Goal: Task Accomplishment & Management: Use online tool/utility

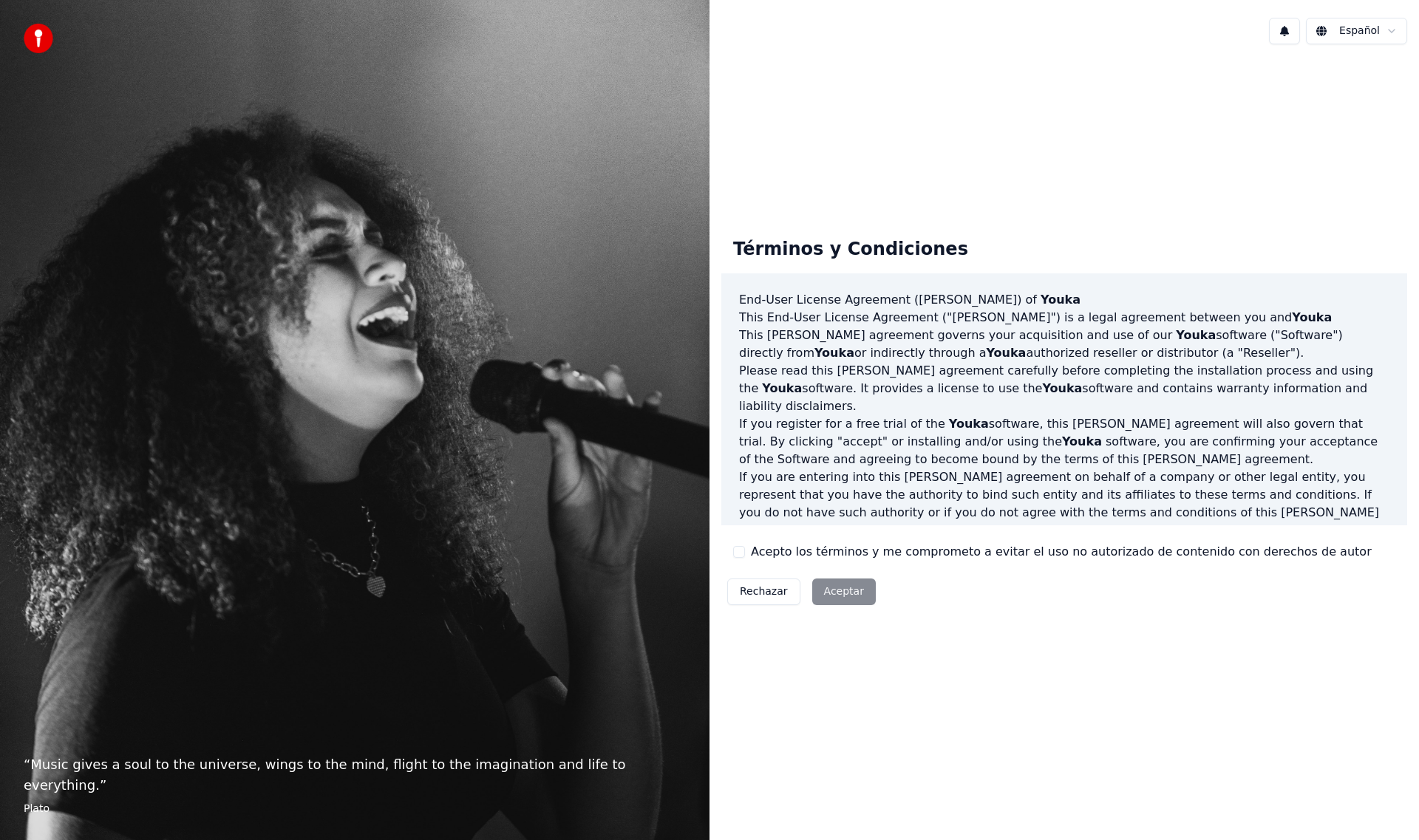
click at [836, 594] on div "Rechazar Aceptar" at bounding box center [802, 592] width 160 height 38
click at [836, 591] on div "Rechazar Aceptar" at bounding box center [802, 592] width 160 height 38
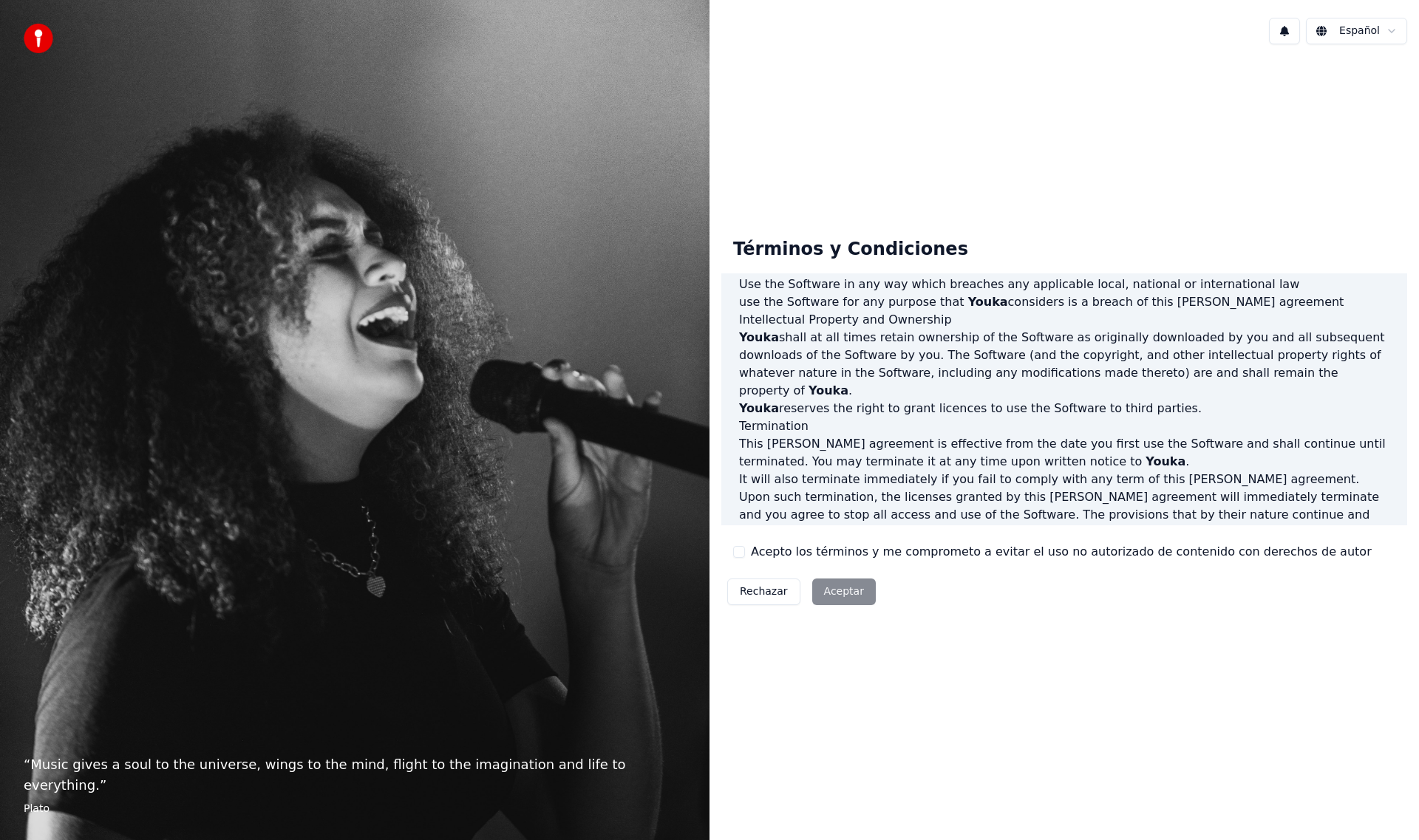
scroll to position [564, 0]
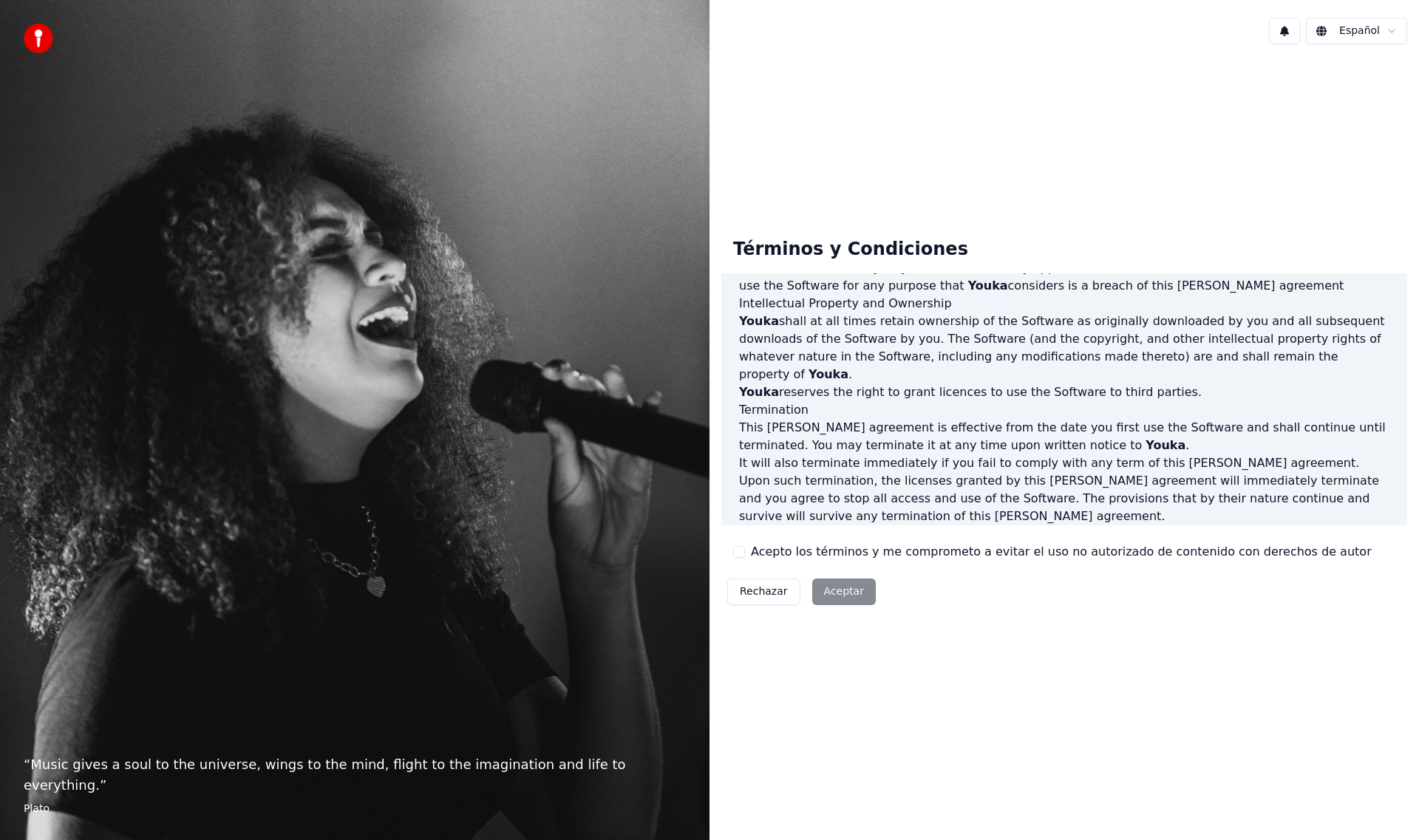
click at [877, 552] on label "Acepto los términos y me comprometo a evitar el uso no autorizado de contenido …" at bounding box center [1061, 552] width 621 height 18
click at [744, 552] on button "Acepto los términos y me comprometo a evitar el uso no autorizado de contenido …" at bounding box center [739, 552] width 12 height 12
click at [831, 587] on button "Aceptar" at bounding box center [843, 592] width 64 height 26
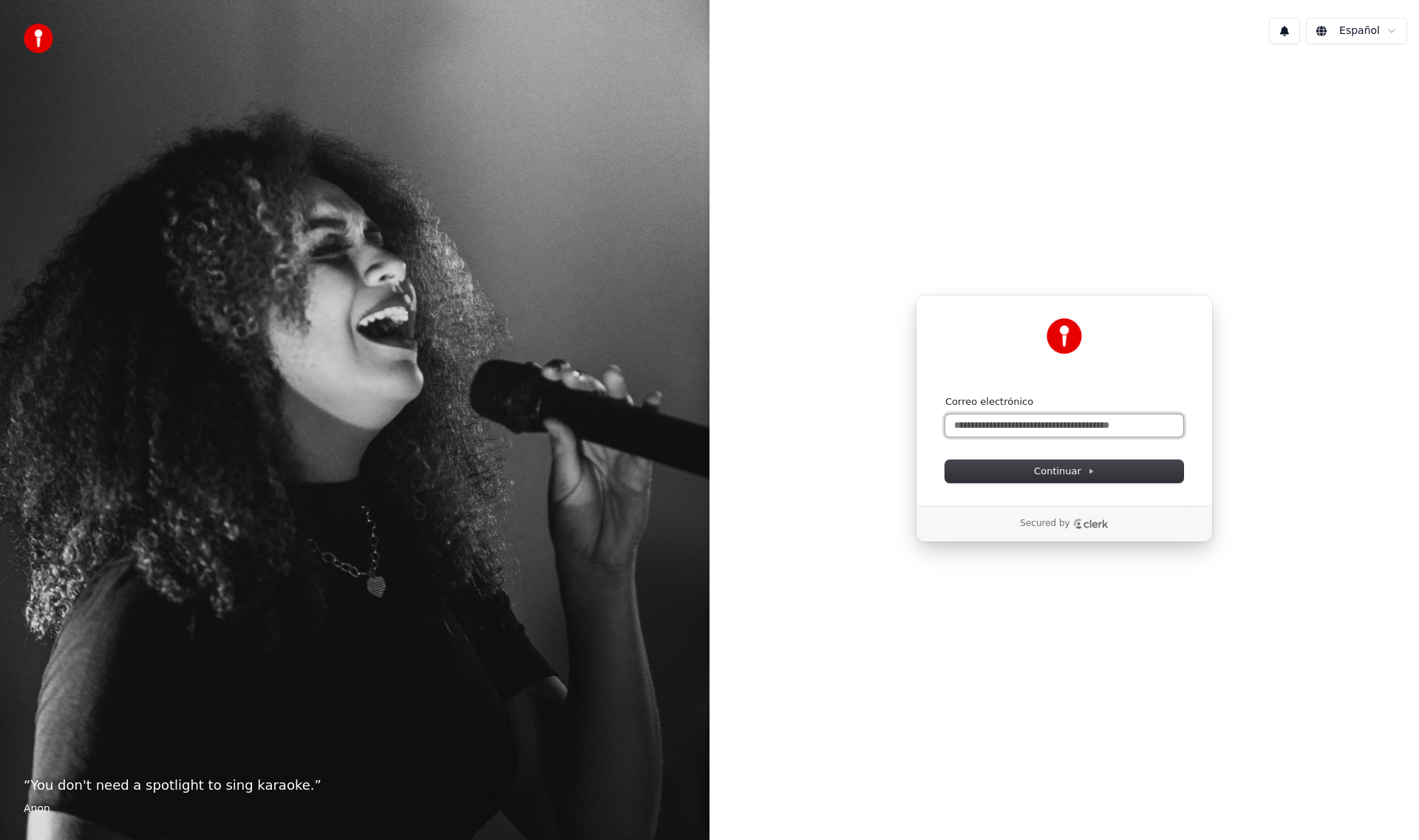
click at [1040, 426] on input "Correo electrónico" at bounding box center [1063, 426] width 238 height 22
click at [1058, 468] on span "Continuar" at bounding box center [1063, 472] width 61 height 14
type input "**********"
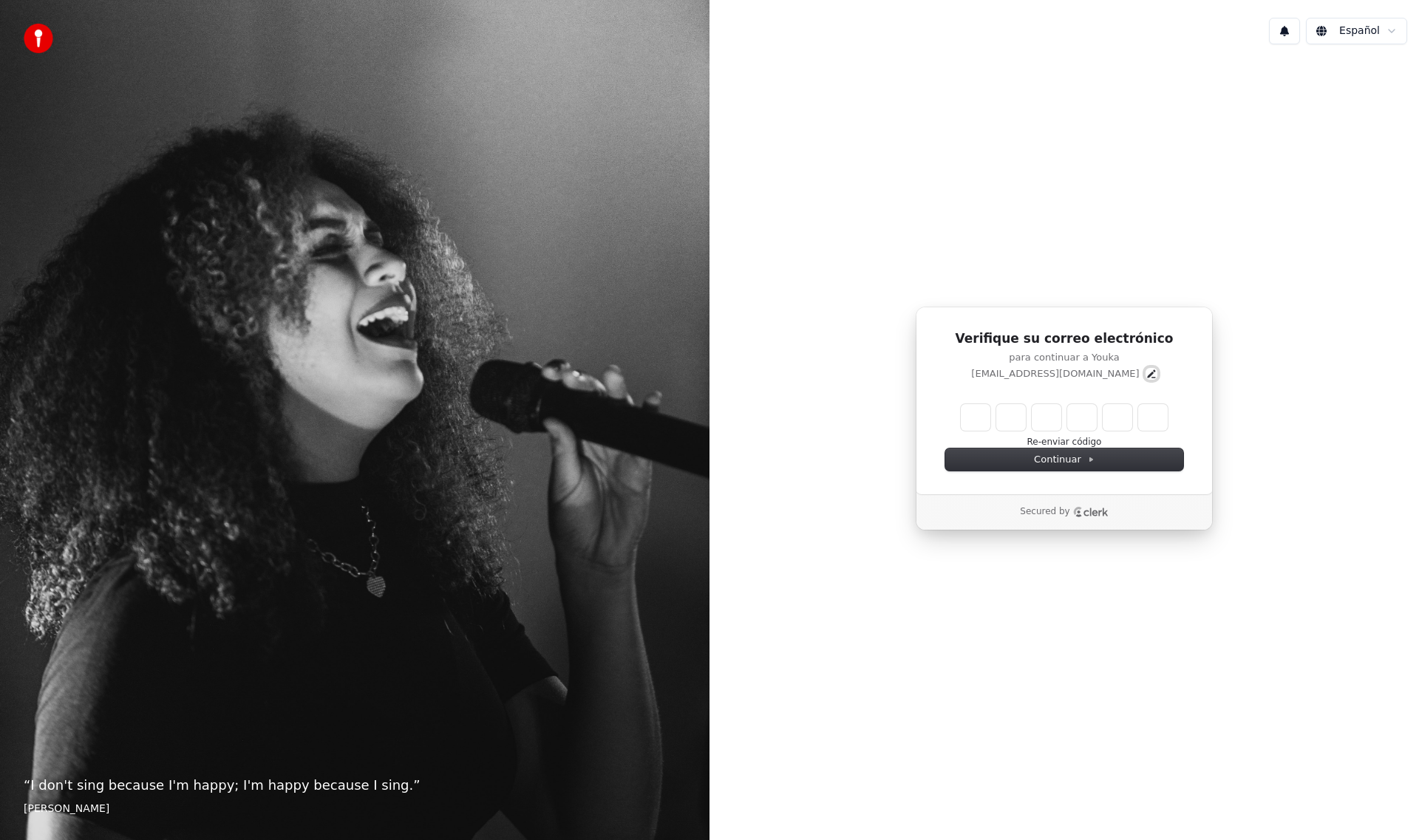
click at [1145, 374] on icon "Edit" at bounding box center [1151, 374] width 12 height 12
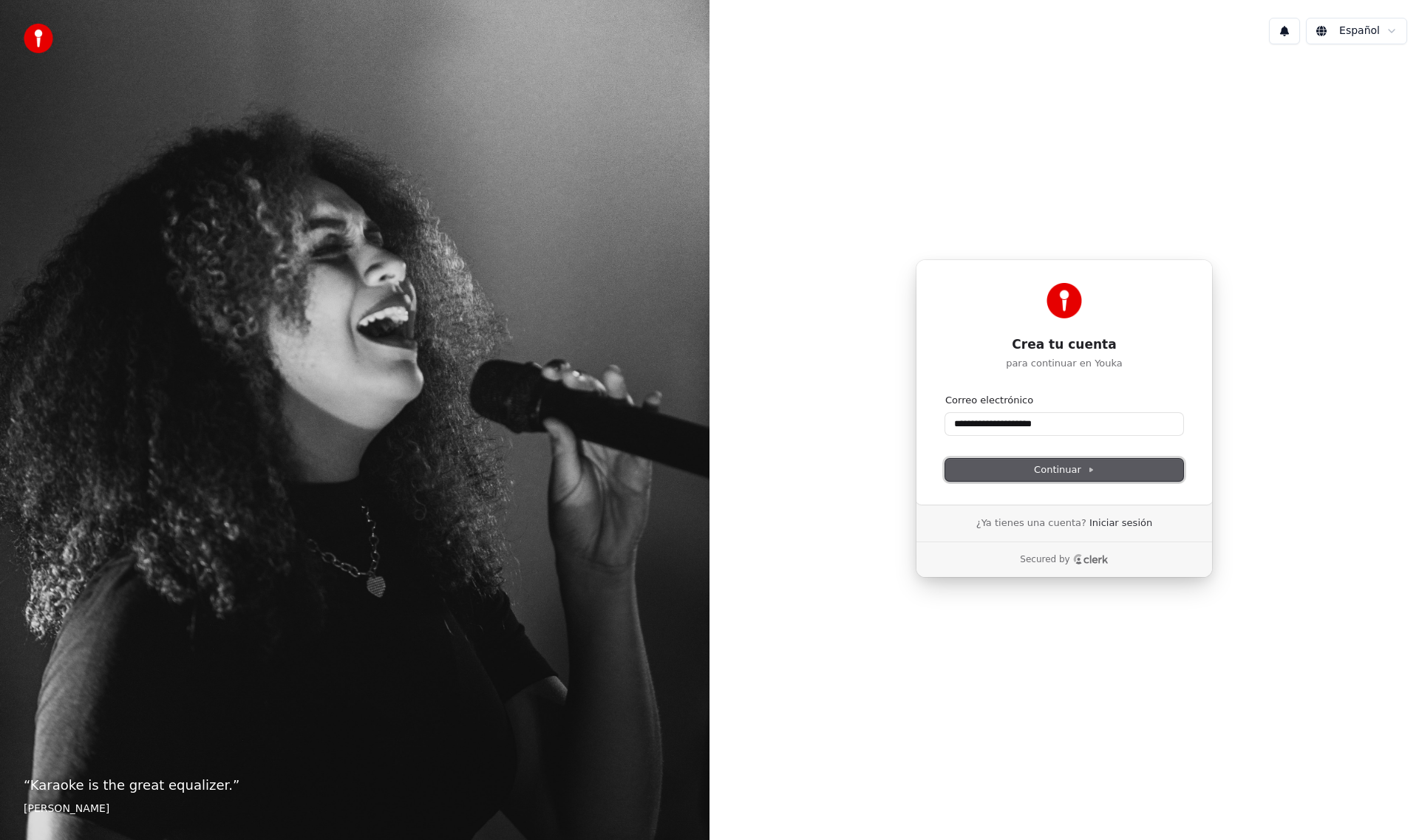
click at [1057, 470] on span "Continuar" at bounding box center [1063, 470] width 61 height 14
type input "**********"
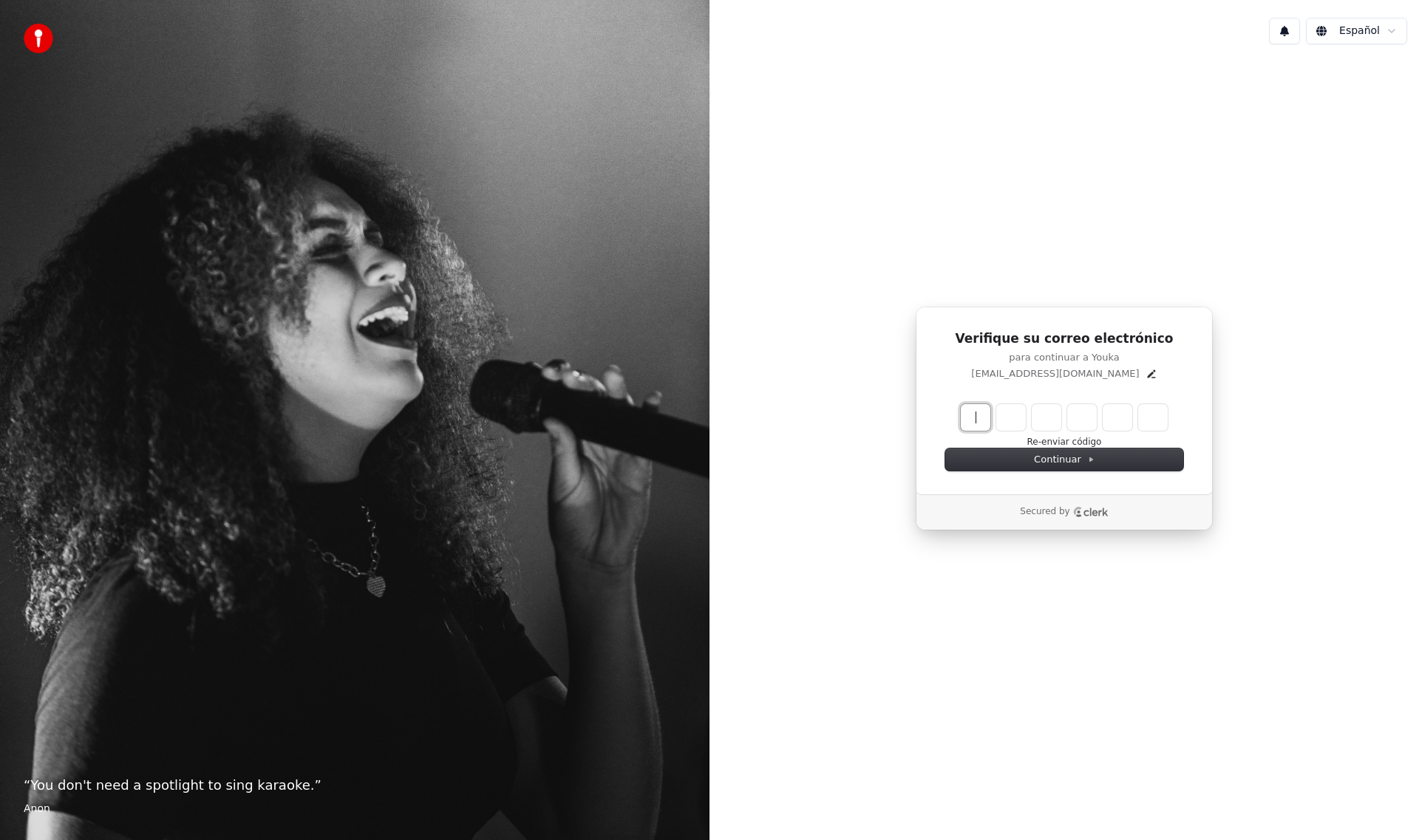
click at [978, 416] on input "Enter verification code" at bounding box center [1079, 417] width 236 height 26
type input "******"
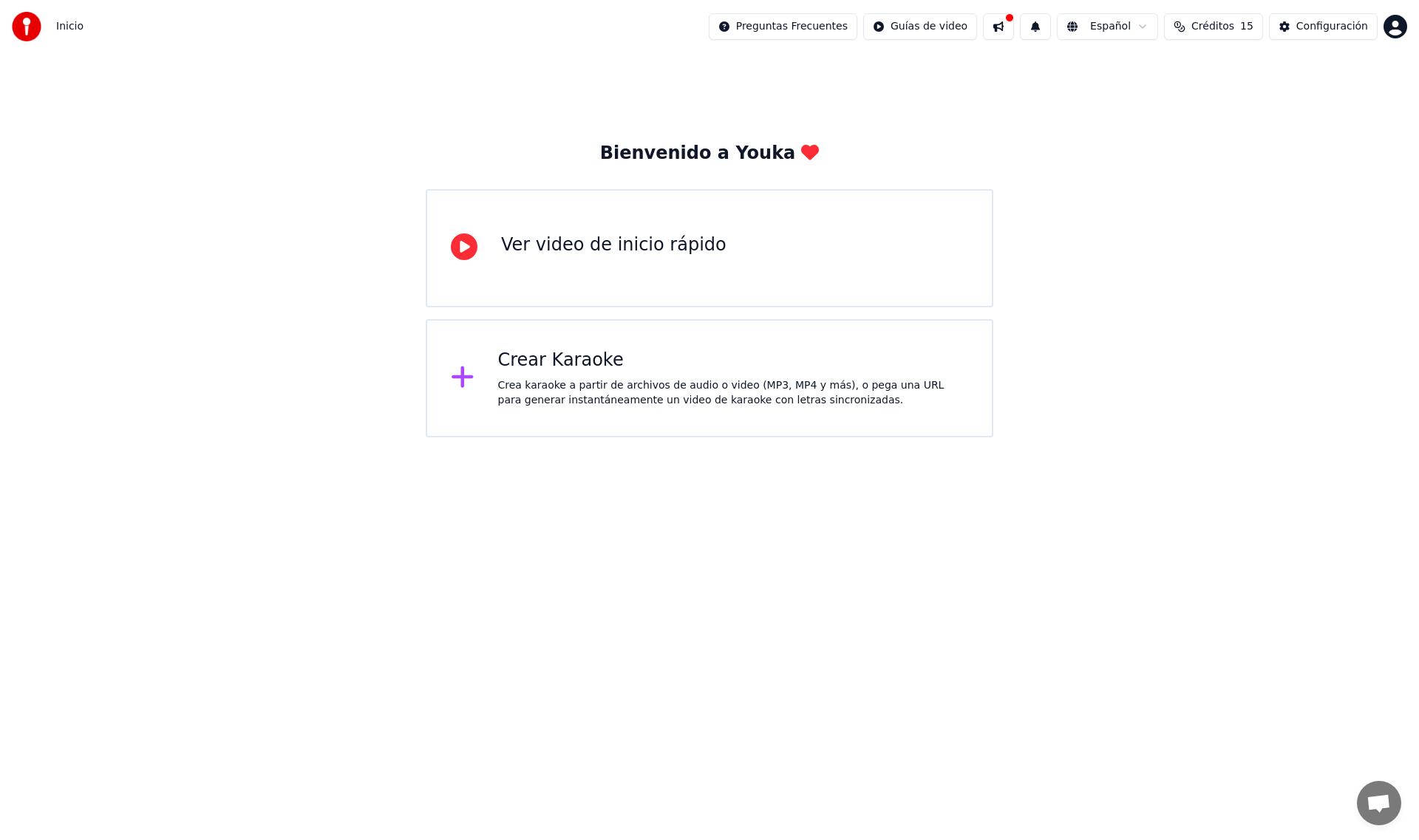
click at [648, 381] on div "Crea karaoke a partir de archivos de audio o video (MP3, MP4 y más), o pega una…" at bounding box center [733, 393] width 471 height 30
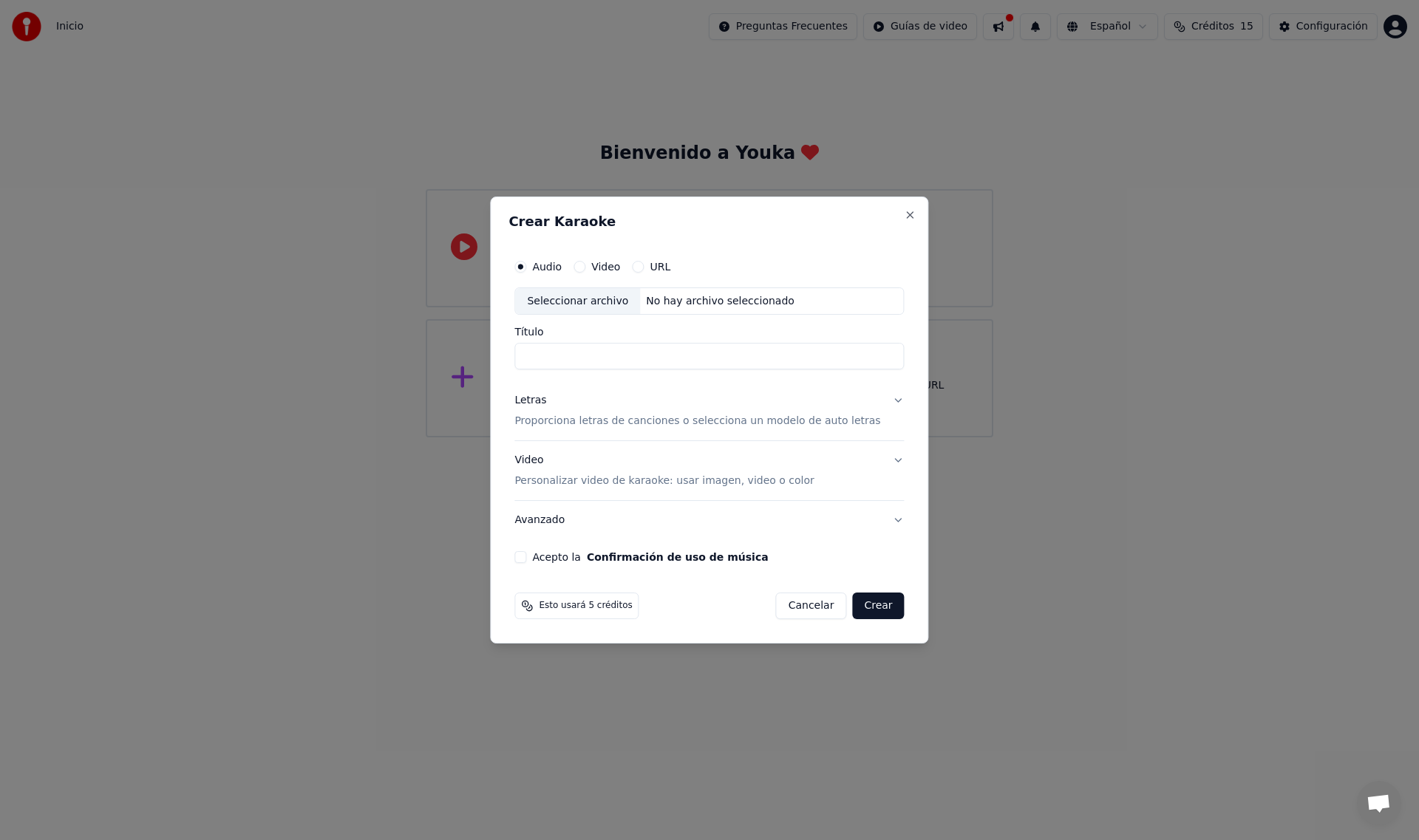
click at [619, 264] on label "Video" at bounding box center [605, 267] width 29 height 10
click at [585, 264] on button "Video" at bounding box center [579, 267] width 12 height 12
click at [574, 358] on input "Título" at bounding box center [709, 356] width 390 height 26
click at [879, 462] on button "Video Personalizar video de karaoke: usar imagen, video o color" at bounding box center [709, 471] width 390 height 59
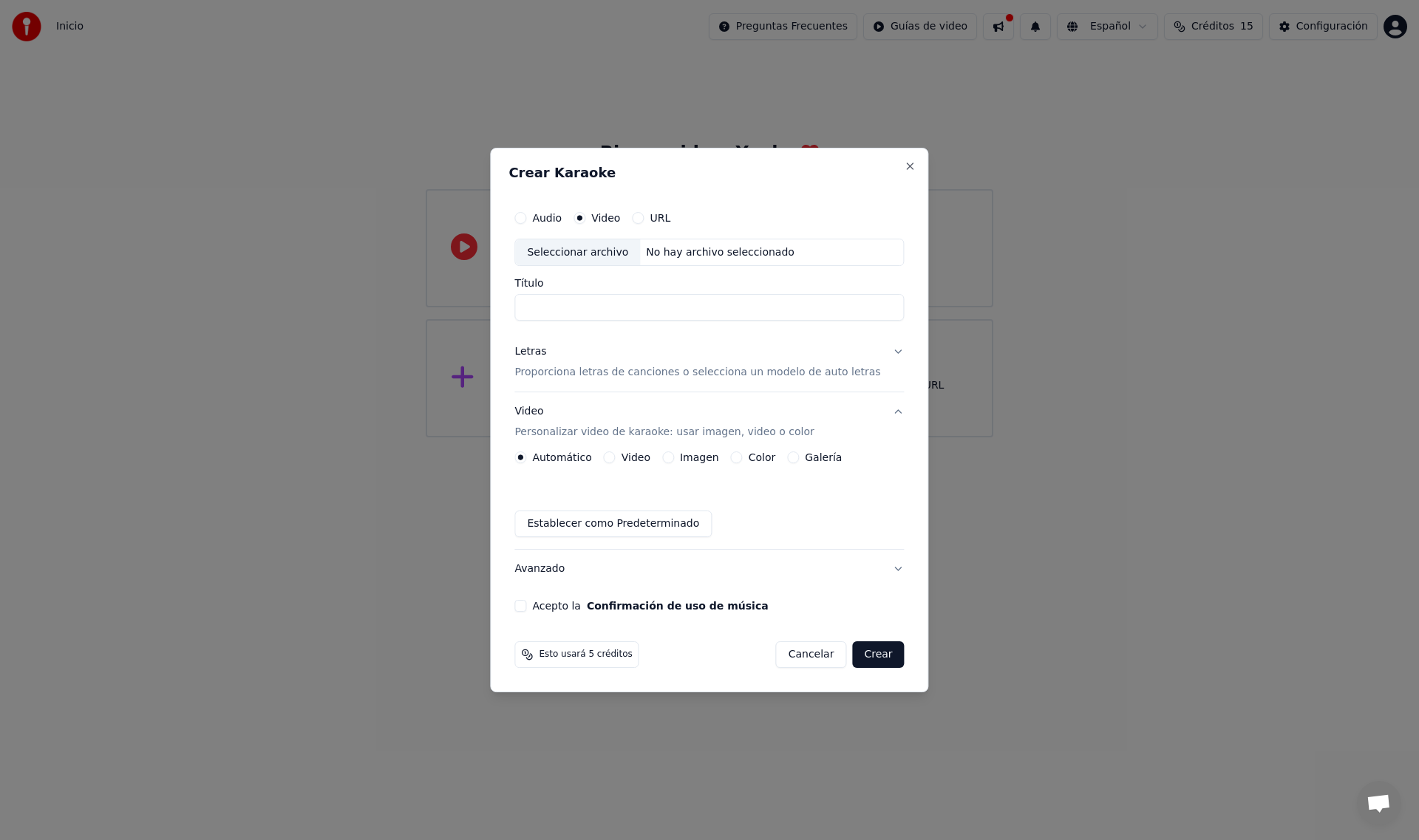
click at [571, 250] on div "Seleccionar archivo" at bounding box center [577, 252] width 125 height 26
type input "**********"
click at [866, 655] on button "Crear" at bounding box center [877, 654] width 52 height 26
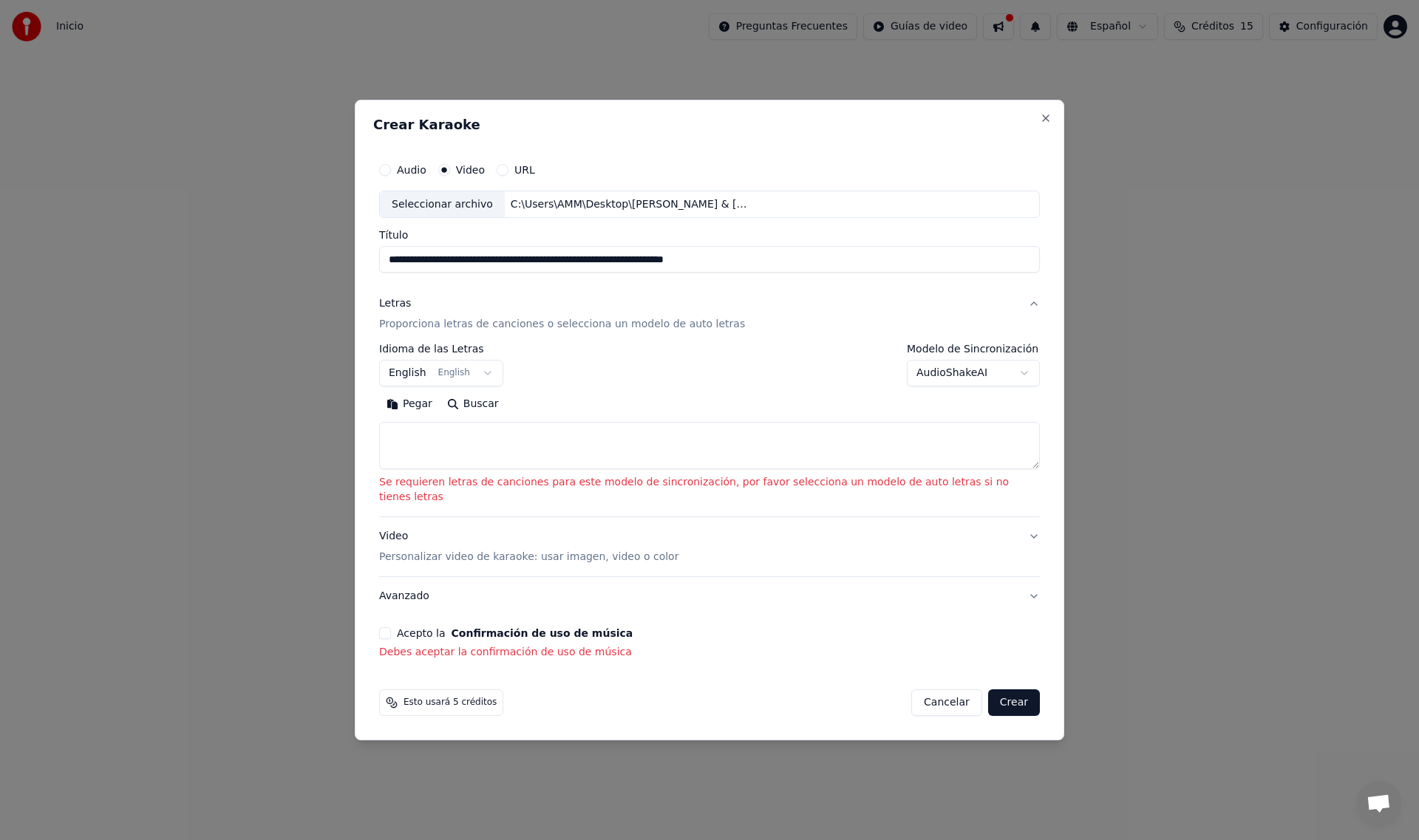
click at [503, 382] on button "English English" at bounding box center [442, 374] width 125 height 26
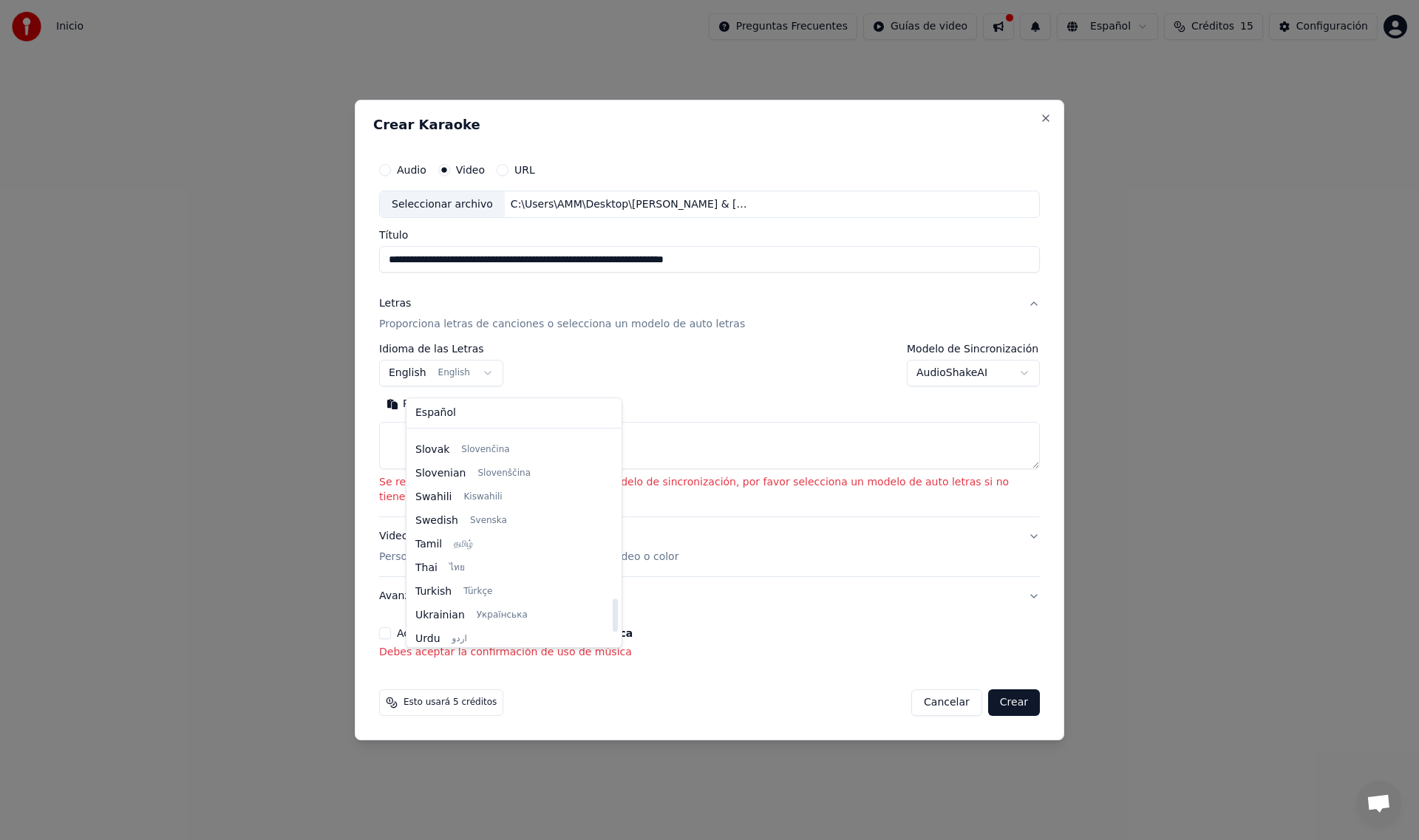
scroll to position [1061, 0]
select select "**"
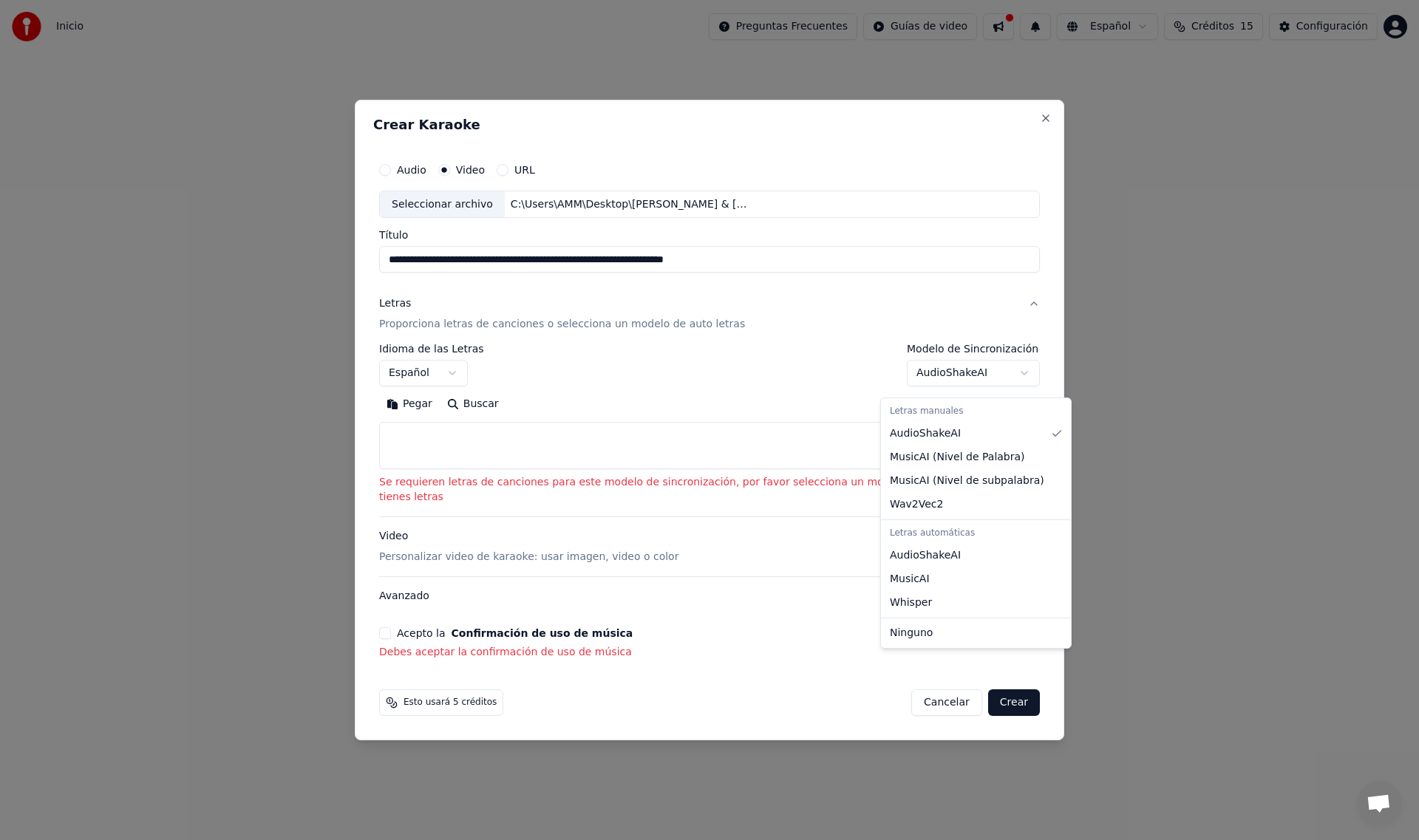
click at [998, 381] on body "**********" at bounding box center [710, 218] width 1419 height 437
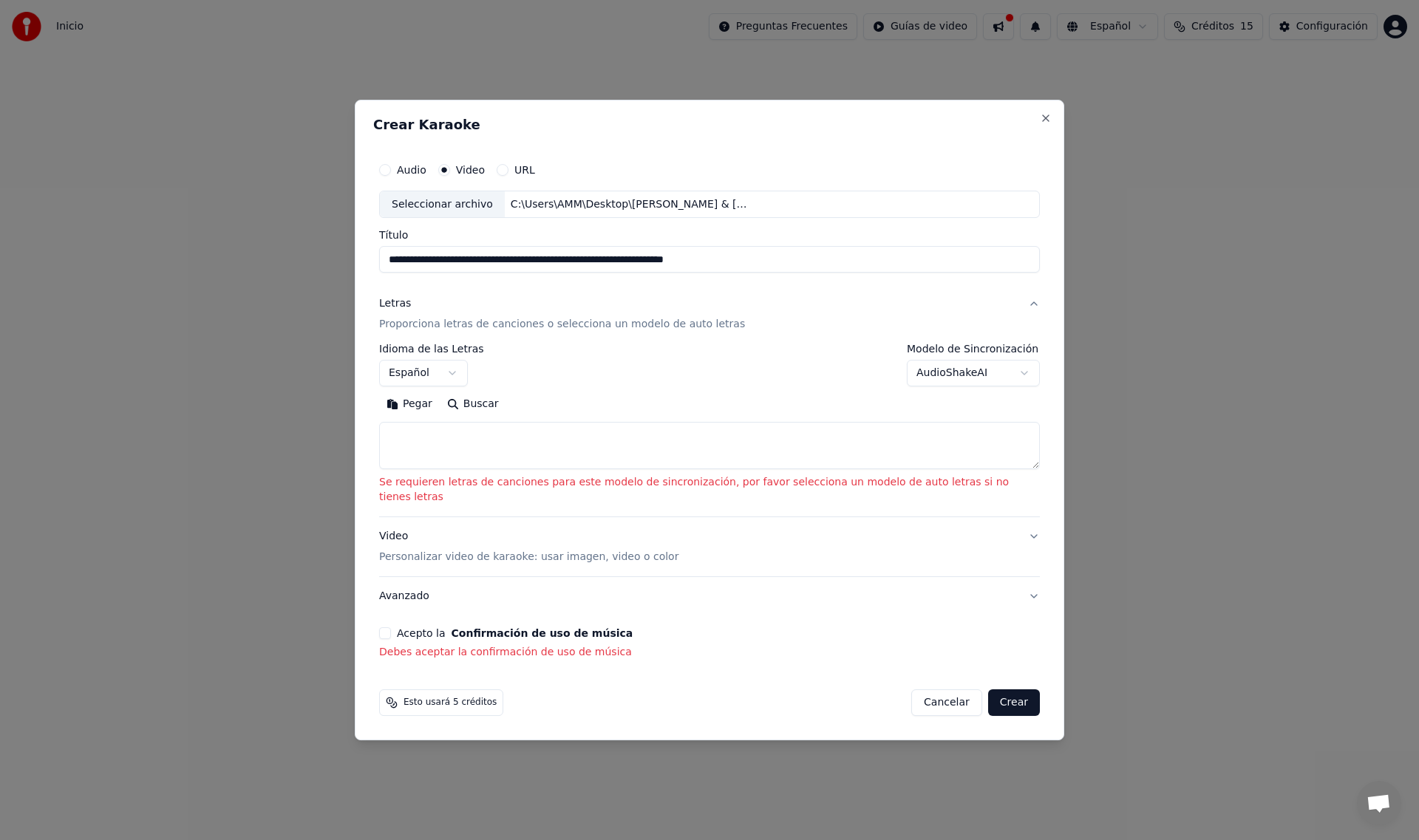
click at [998, 381] on body "**********" at bounding box center [710, 218] width 1419 height 437
click at [524, 550] on p "Personalizar video de karaoke: usar imagen, video o color" at bounding box center [529, 557] width 299 height 14
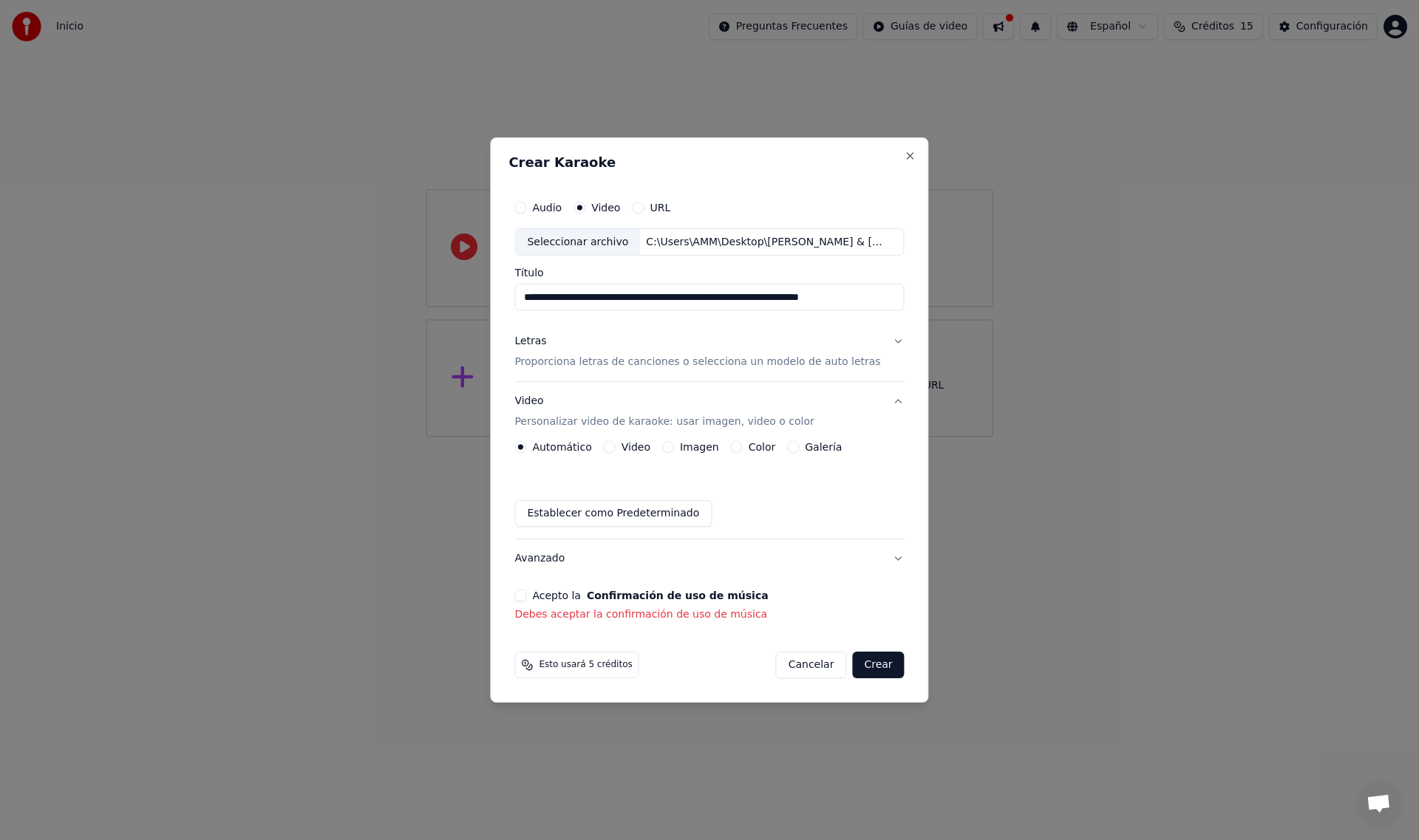
click at [863, 664] on button "Crear" at bounding box center [877, 664] width 52 height 26
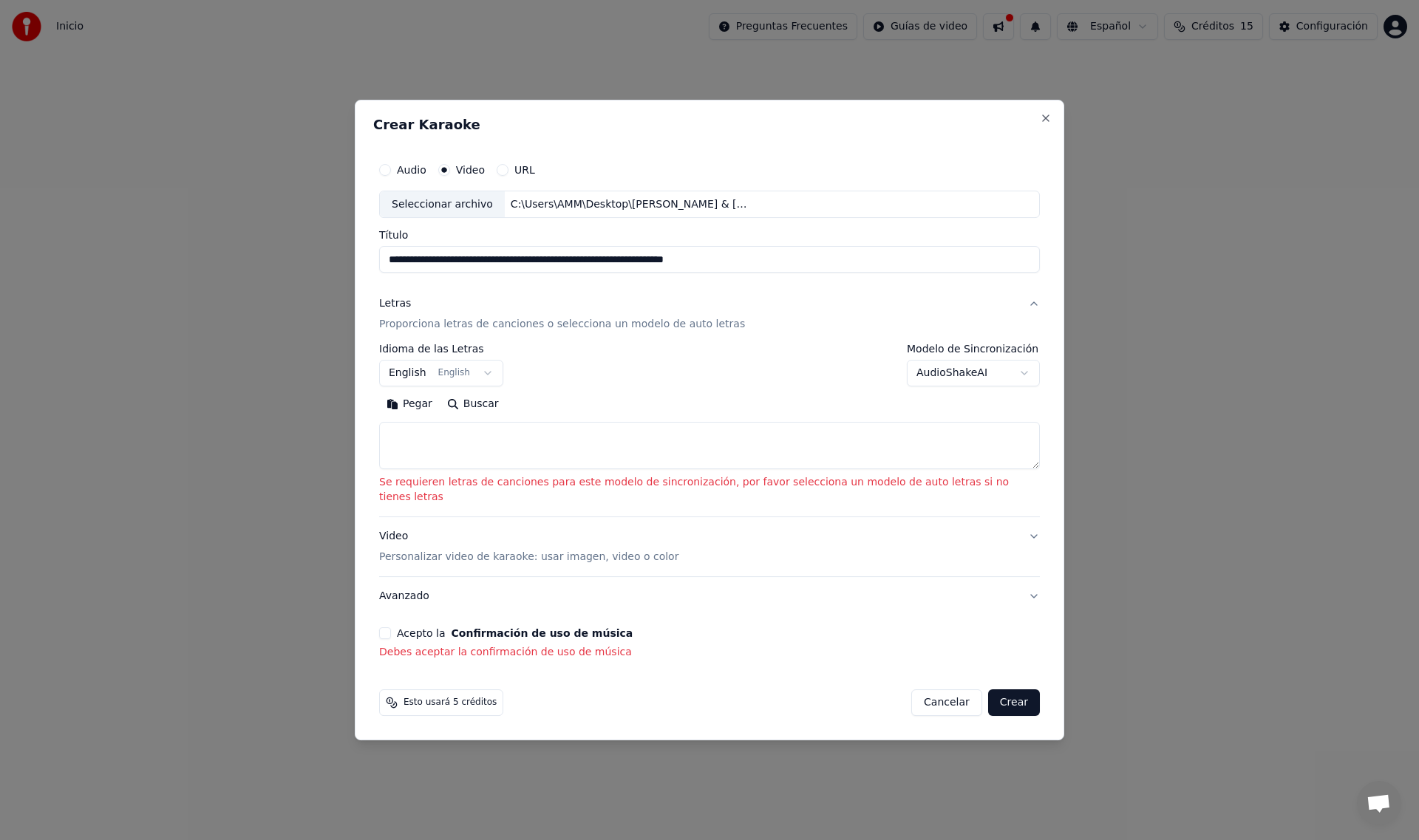
click at [460, 454] on textarea at bounding box center [710, 446] width 661 height 47
click at [503, 380] on button "English English" at bounding box center [442, 374] width 125 height 26
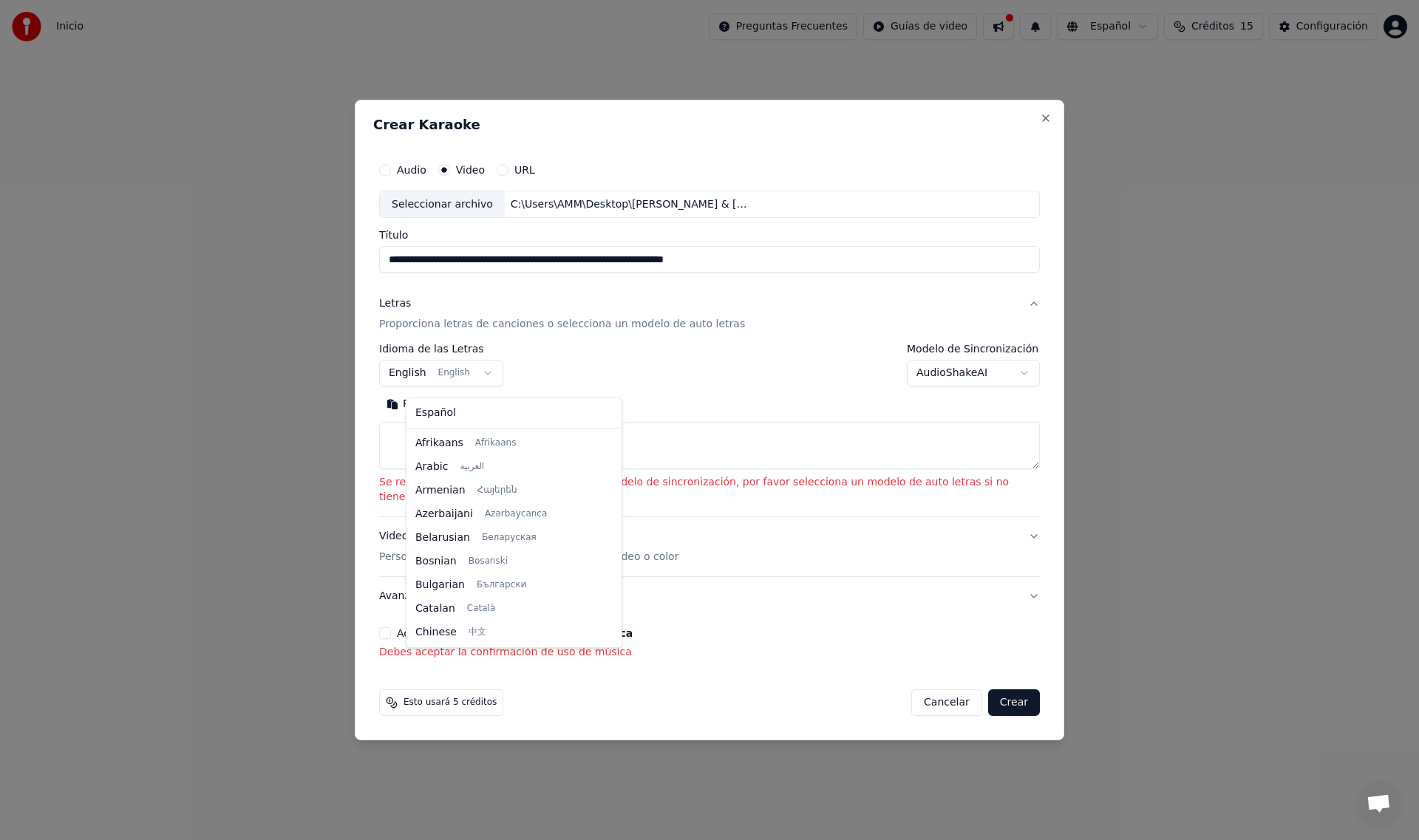
scroll to position [119, 0]
select select "**"
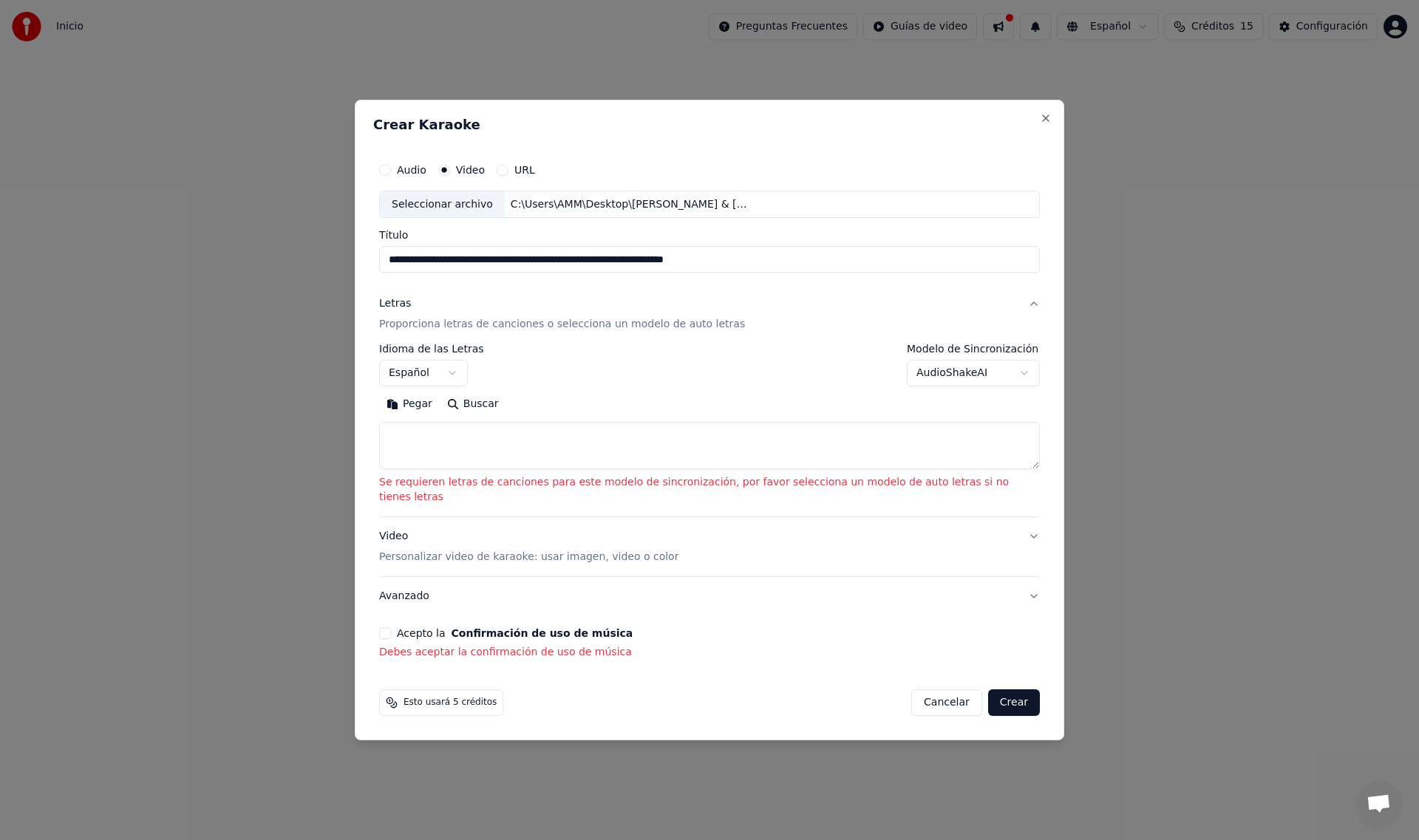
click at [481, 409] on button "Buscar" at bounding box center [473, 405] width 67 height 24
click at [996, 381] on body "**********" at bounding box center [710, 218] width 1419 height 437
click at [1006, 529] on button "Video Personalizar video de karaoke: usar imagen, video o color" at bounding box center [710, 547] width 661 height 59
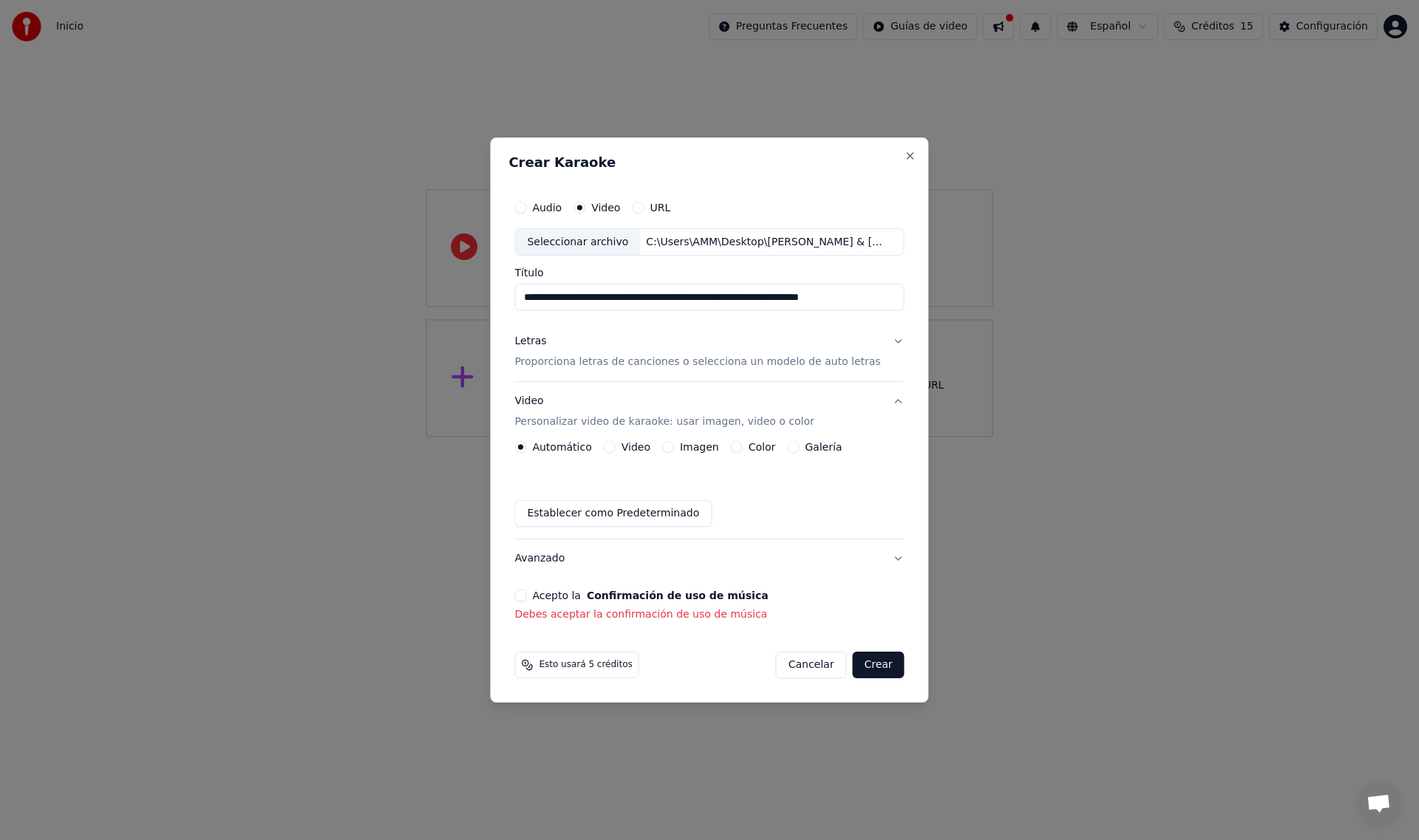
click at [616, 447] on button "Video" at bounding box center [610, 447] width 12 height 12
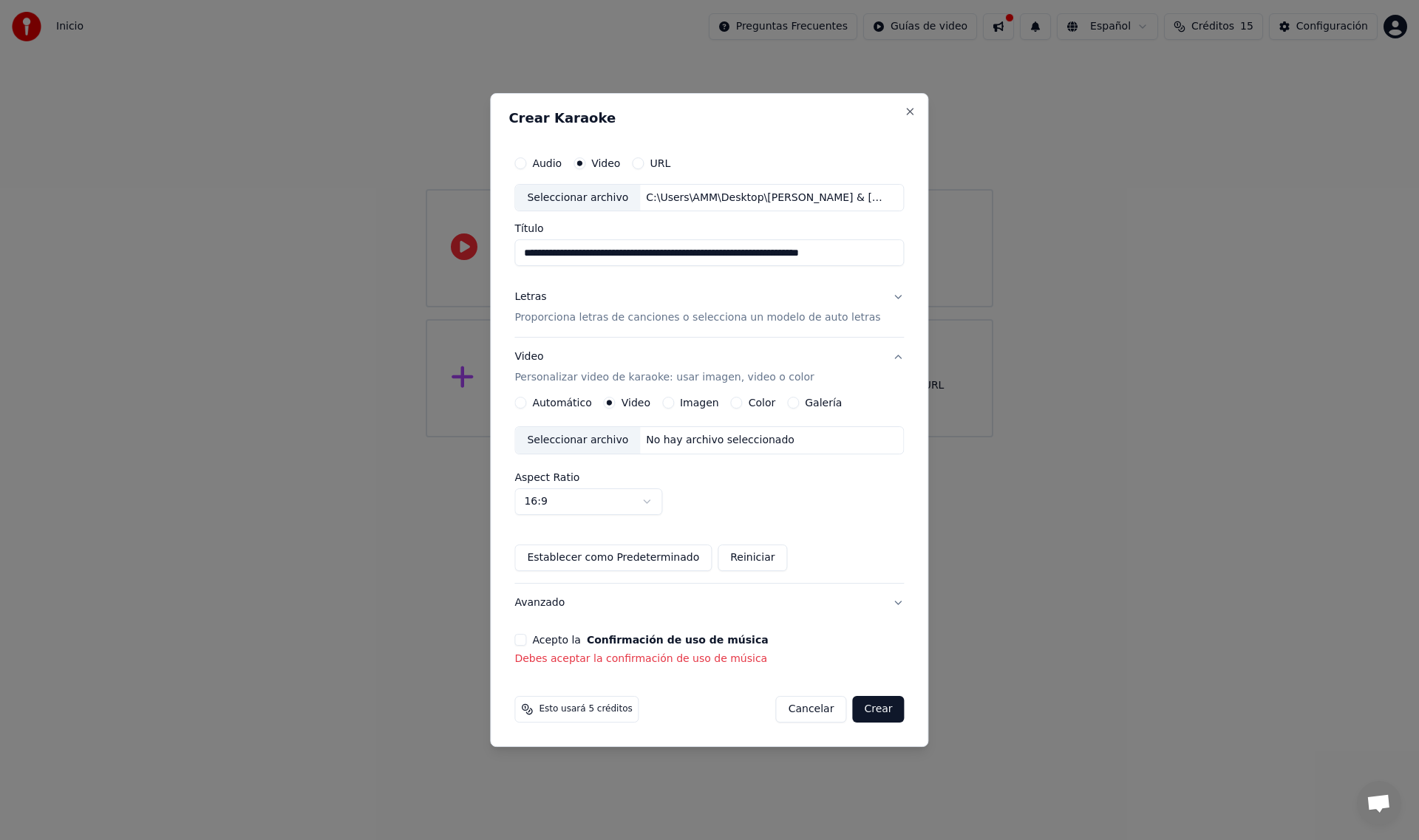
click at [584, 437] on div "Seleccionar archivo" at bounding box center [577, 440] width 125 height 26
click at [526, 643] on button "Acepto la Confirmación de uso de música" at bounding box center [520, 640] width 12 height 12
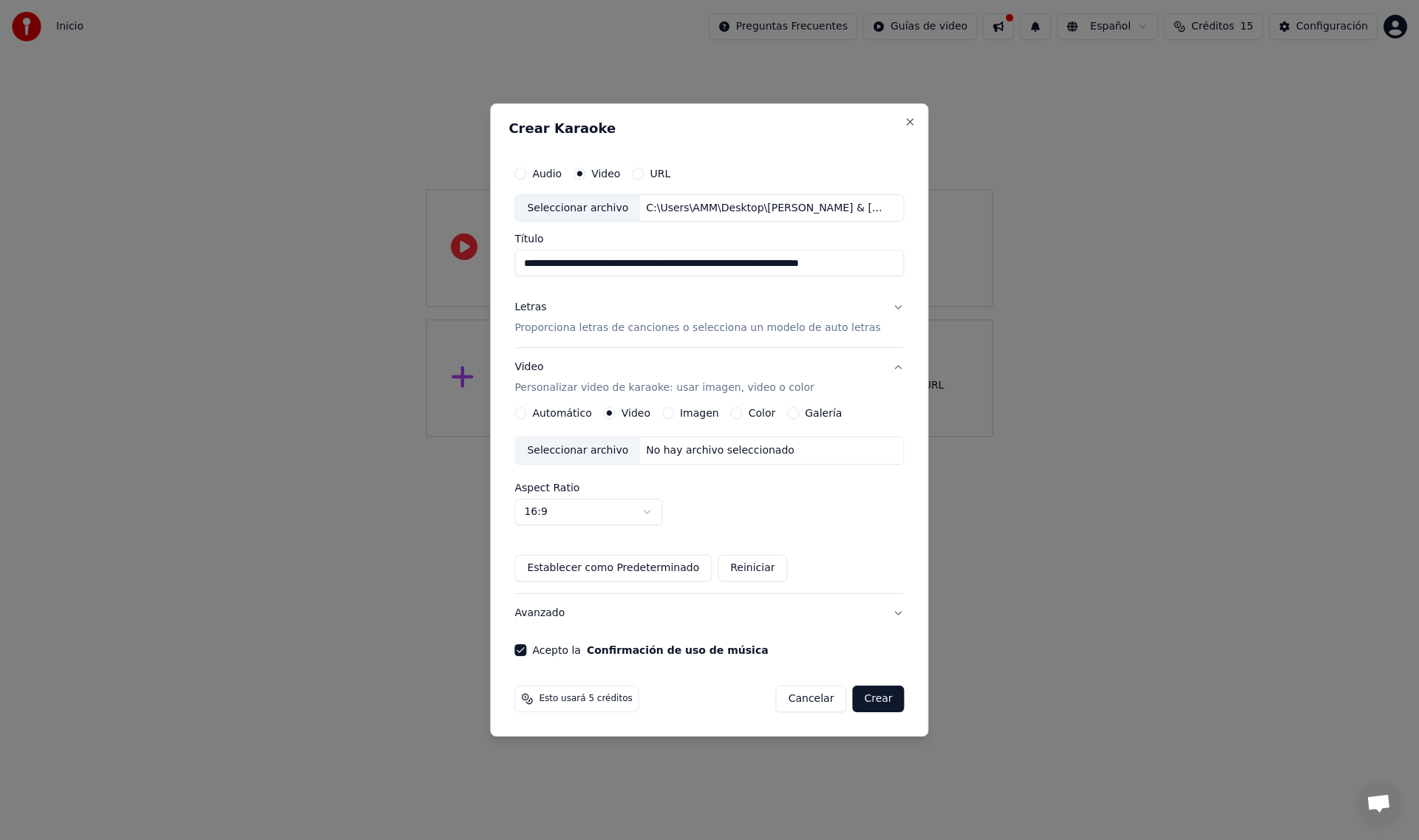
click at [865, 700] on button "Crear" at bounding box center [877, 698] width 52 height 26
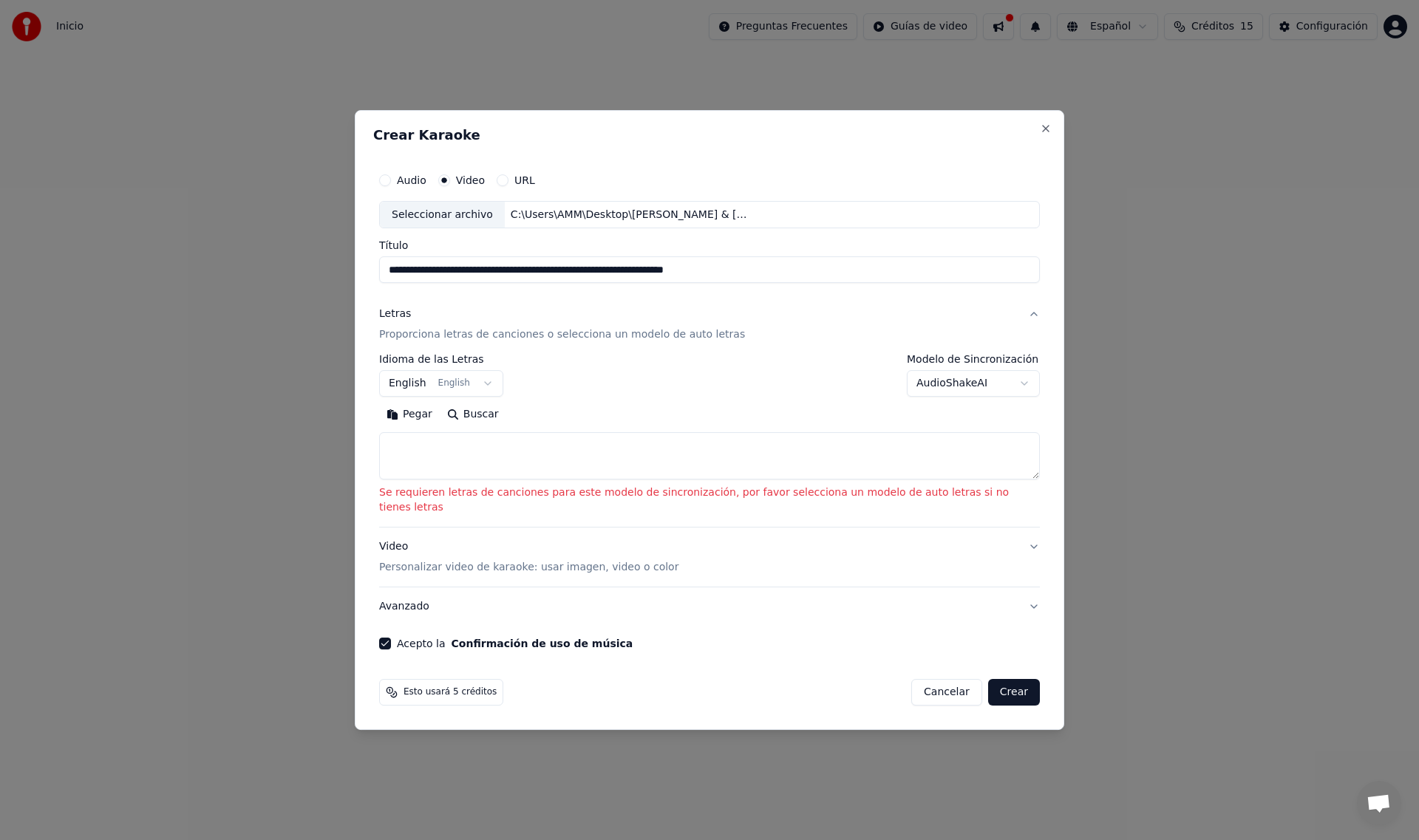
click at [509, 461] on textarea at bounding box center [710, 456] width 661 height 47
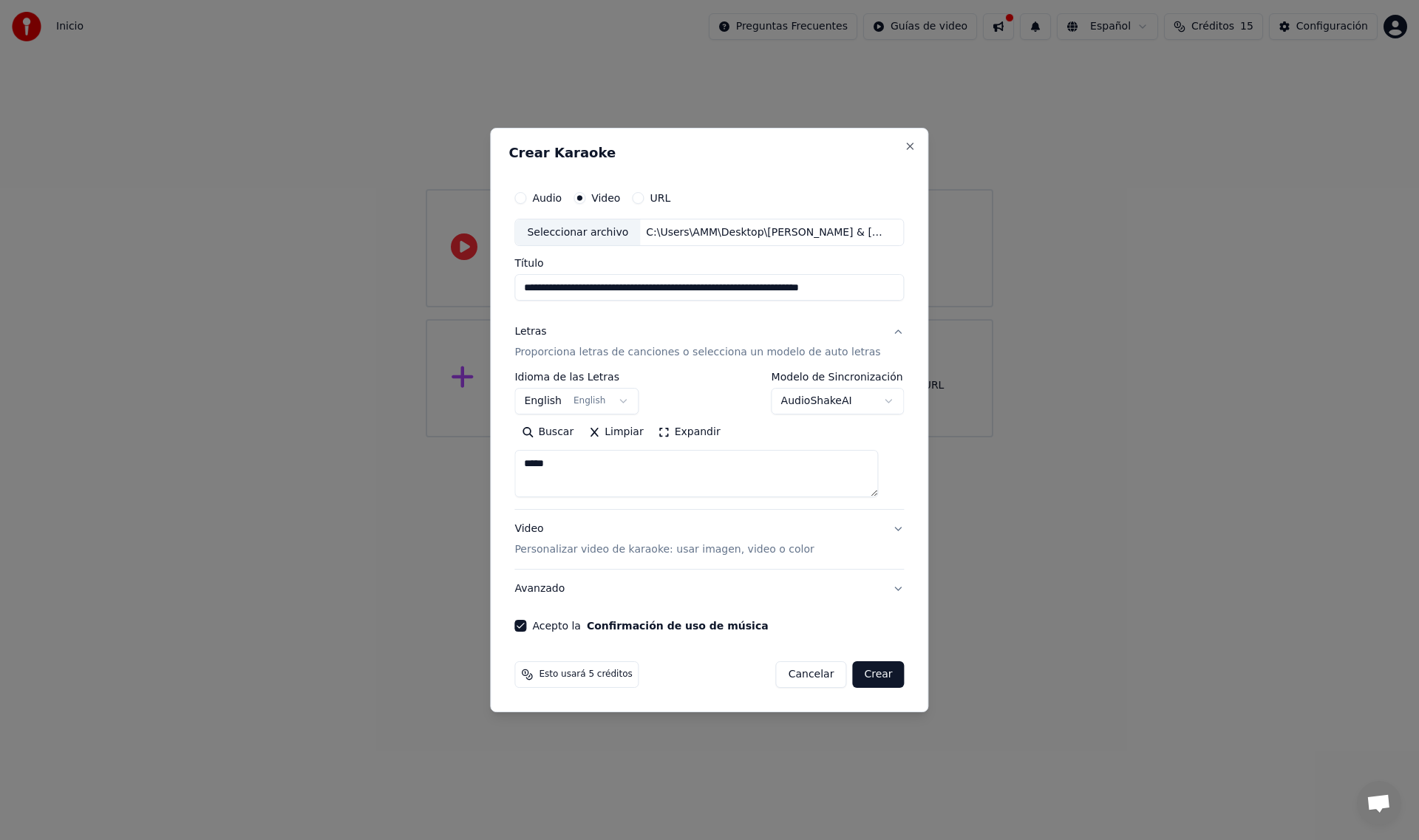
type textarea "*****"
click at [864, 678] on button "Crear" at bounding box center [877, 675] width 52 height 26
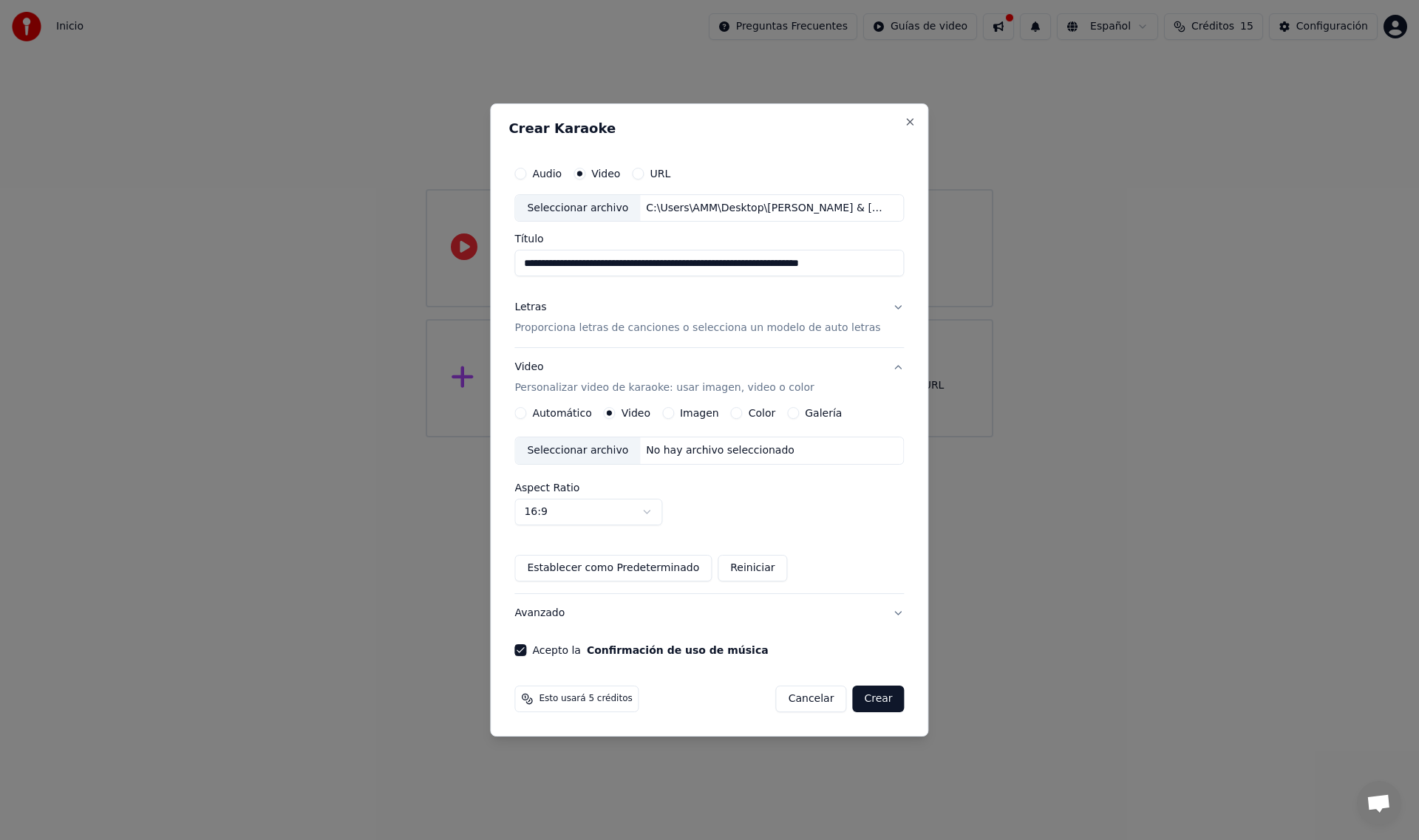
click at [598, 568] on button "Establecer como Predeterminado" at bounding box center [612, 568] width 197 height 26
click at [750, 566] on button "Reiniciar" at bounding box center [751, 568] width 69 height 26
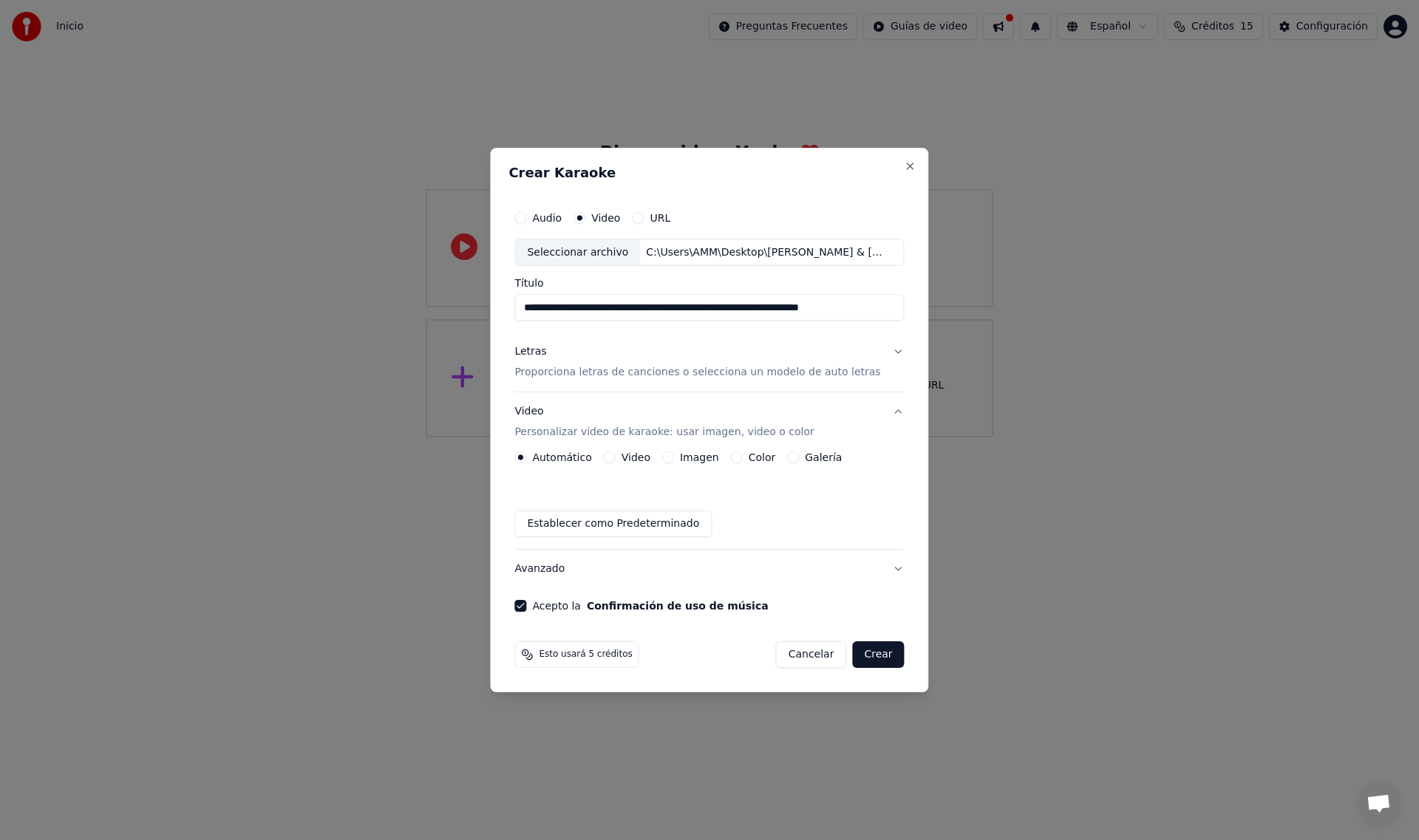
click at [862, 653] on button "Crear" at bounding box center [877, 654] width 52 height 26
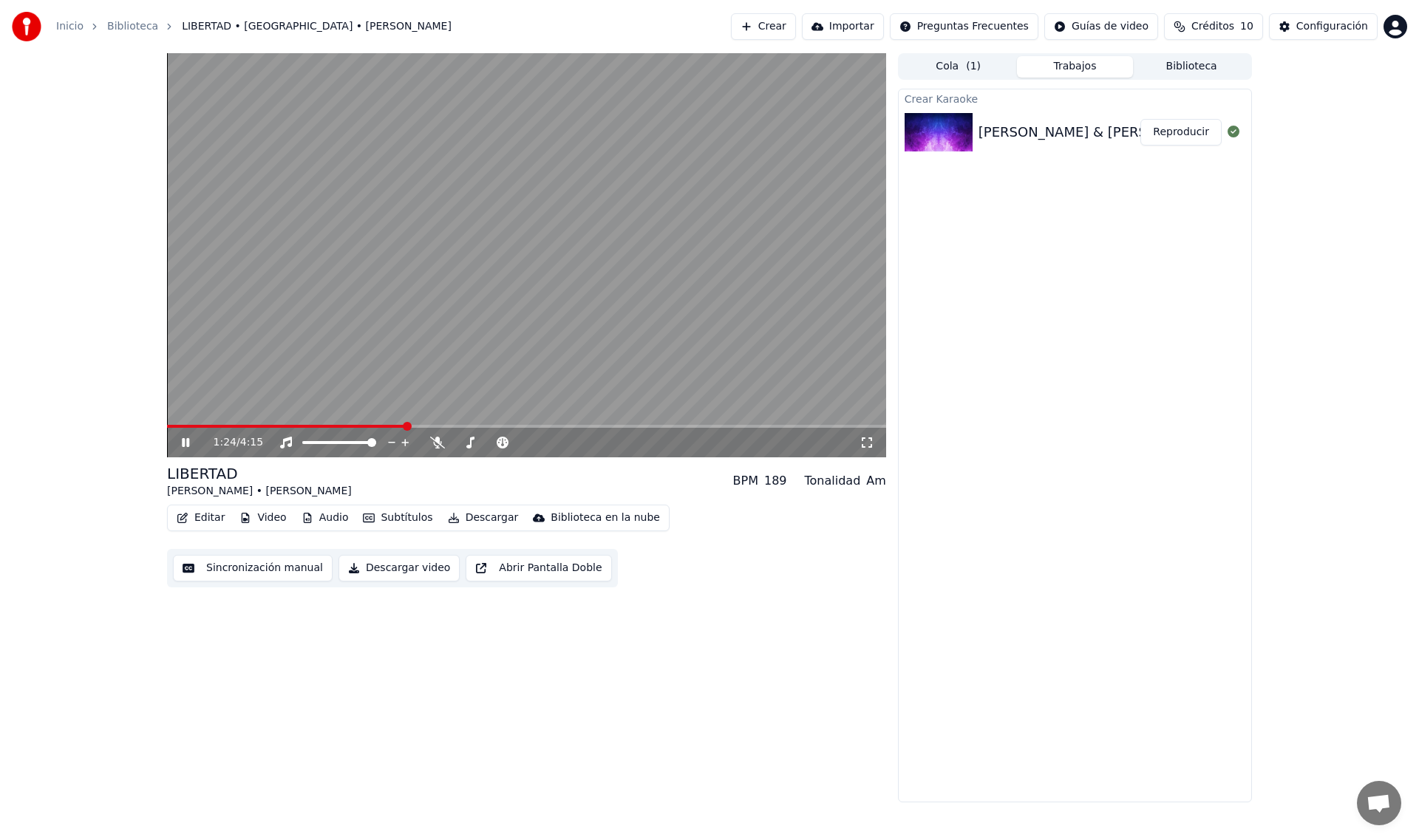
click at [866, 440] on icon at bounding box center [866, 443] width 14 height 12
click at [182, 440] on icon at bounding box center [185, 443] width 9 height 10
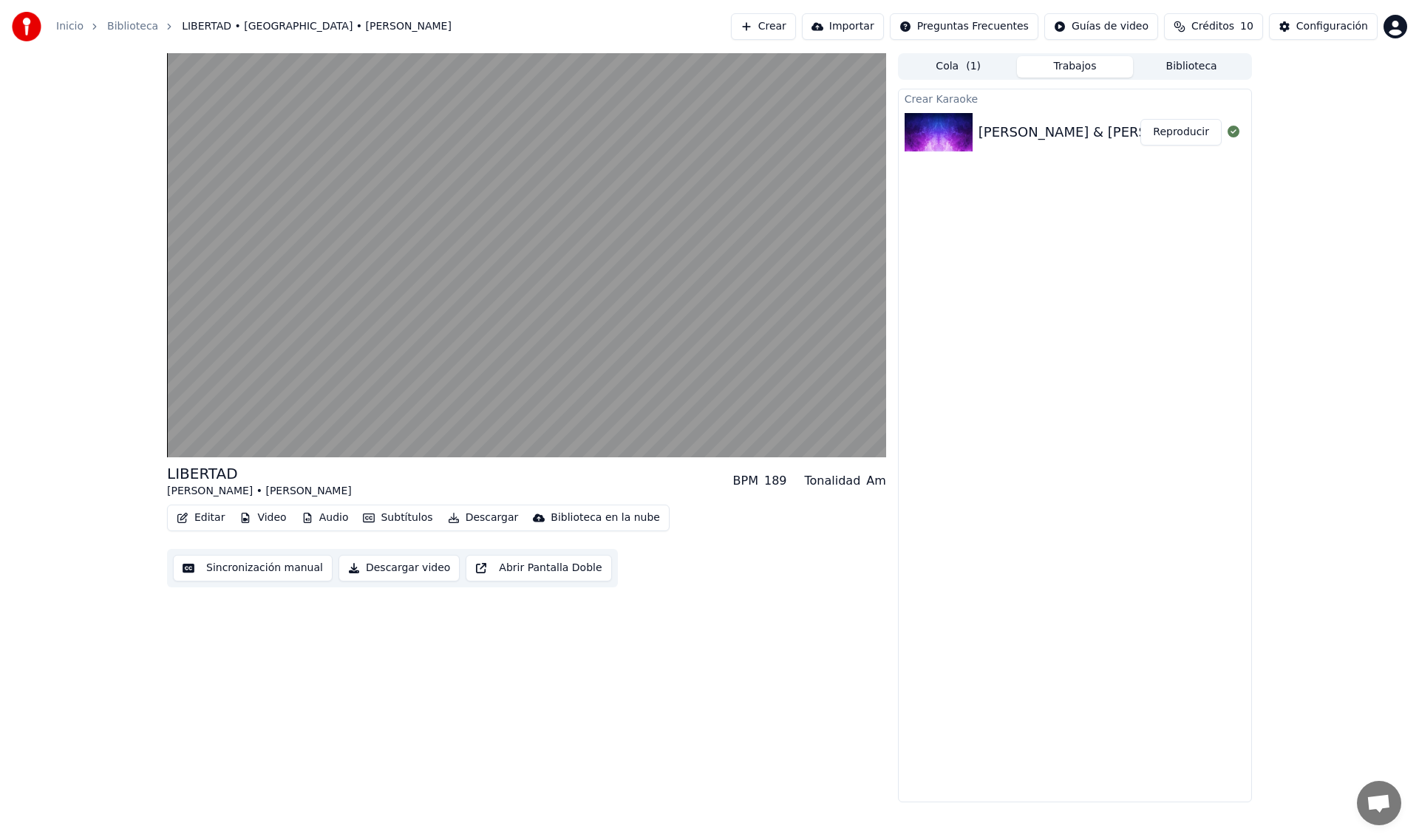
click at [376, 565] on button "Descargar video" at bounding box center [399, 568] width 121 height 26
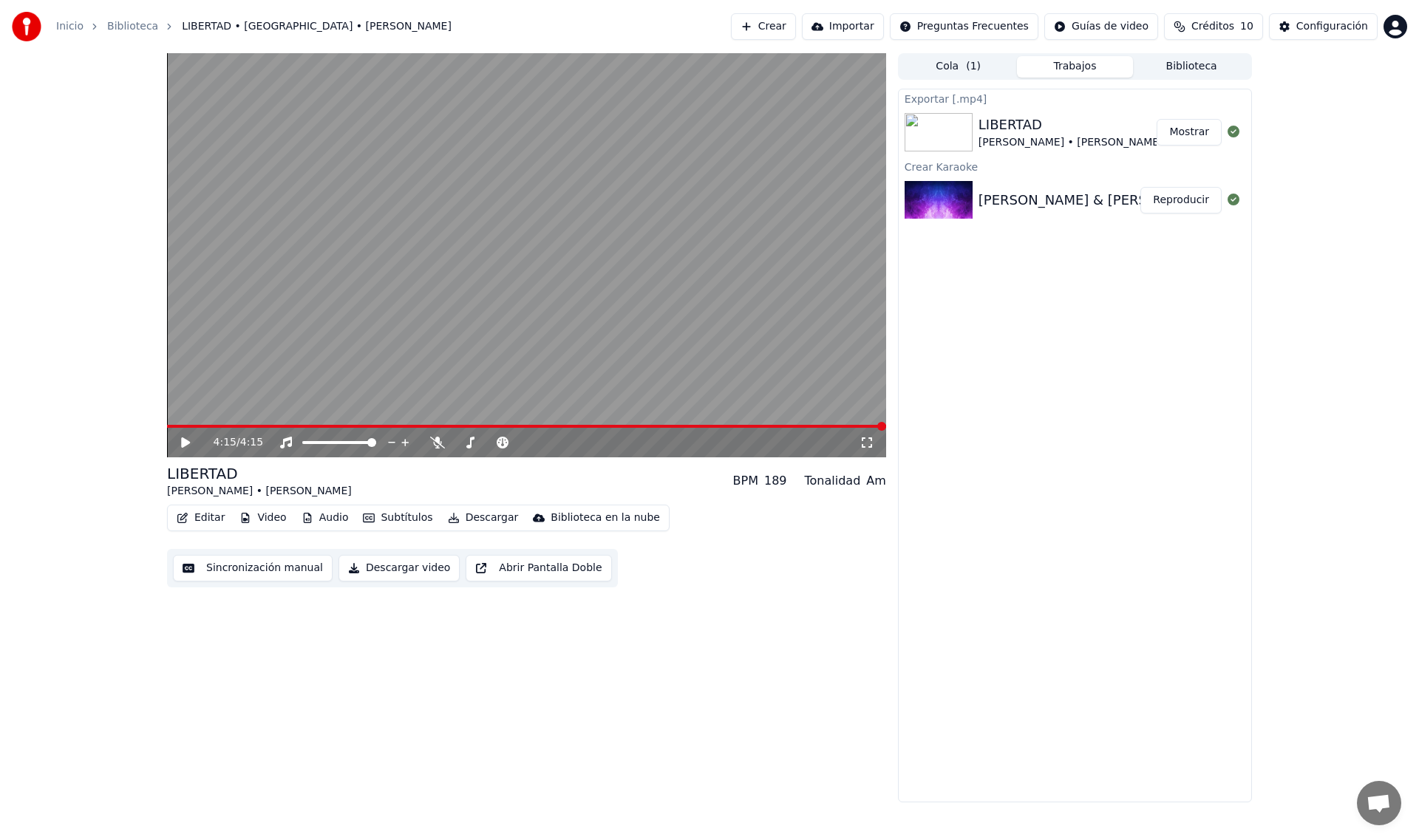
click at [1186, 130] on button "Mostrar" at bounding box center [1189, 132] width 65 height 26
click at [1188, 131] on button "Mostrar" at bounding box center [1189, 132] width 65 height 26
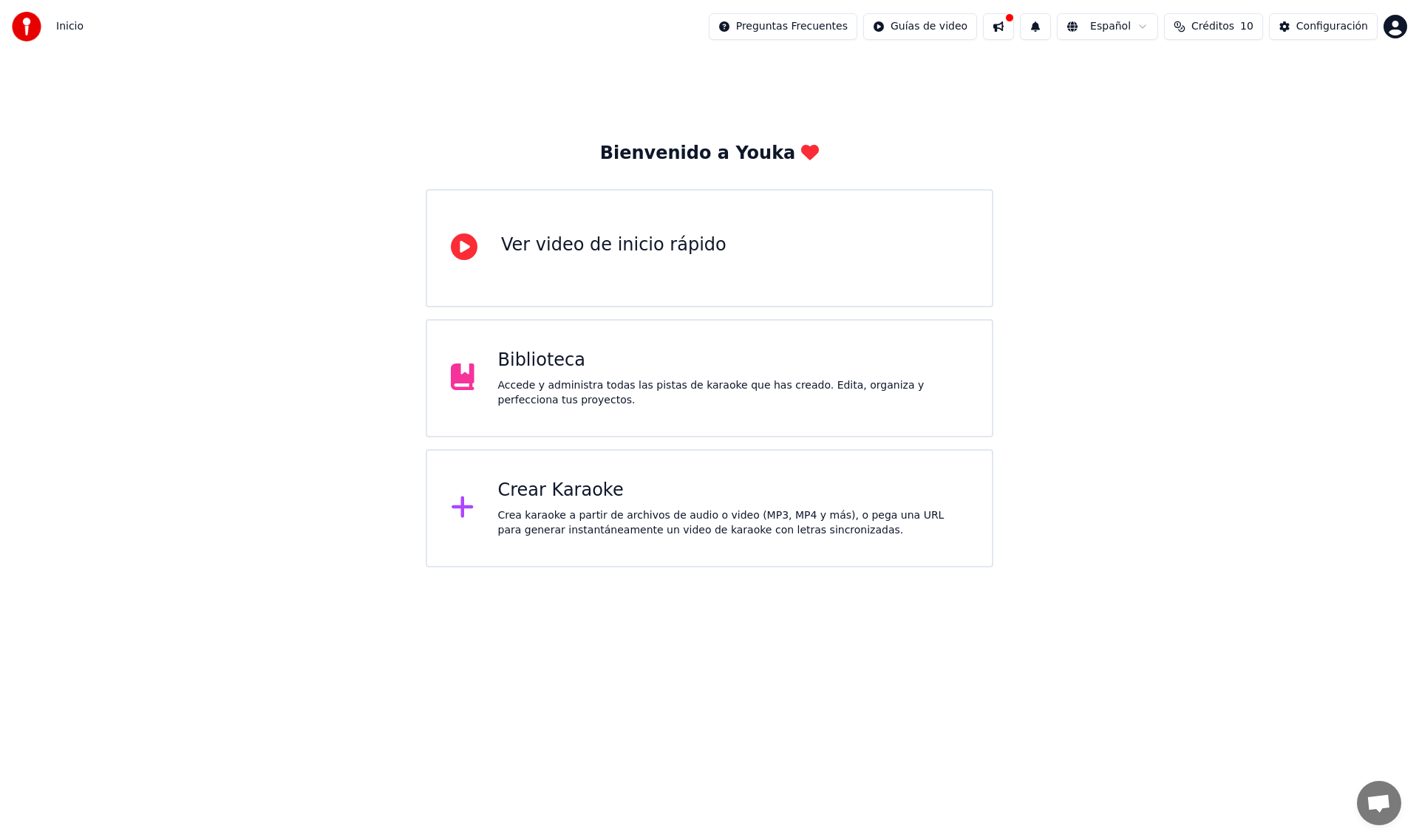
click at [559, 513] on div "Crea karaoke a partir de archivos de audio o video (MP3, MP4 y más), o pega una…" at bounding box center [733, 523] width 471 height 30
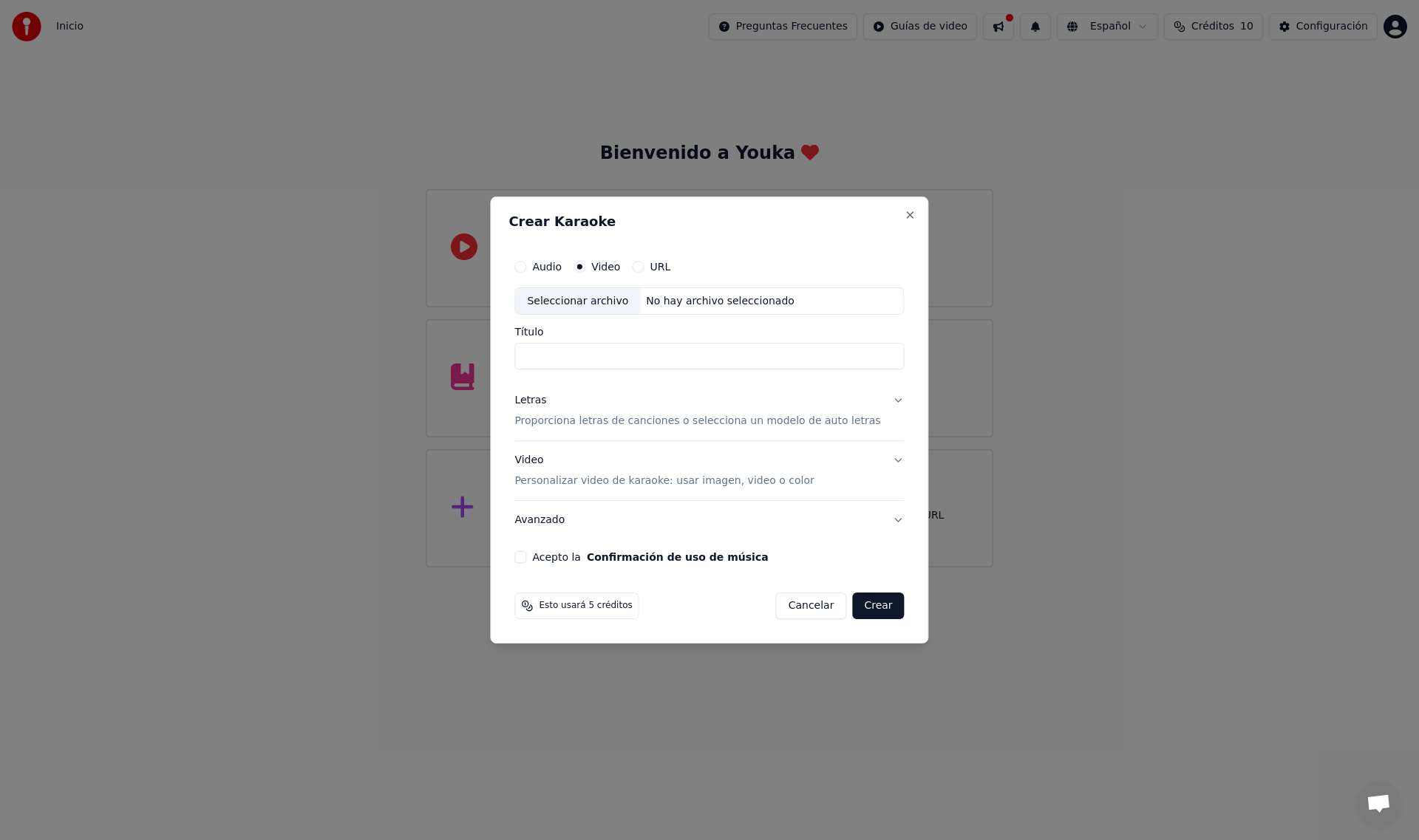
click at [670, 267] on label "URL" at bounding box center [660, 267] width 20 height 10
click at [644, 267] on button "URL" at bounding box center [638, 267] width 12 height 12
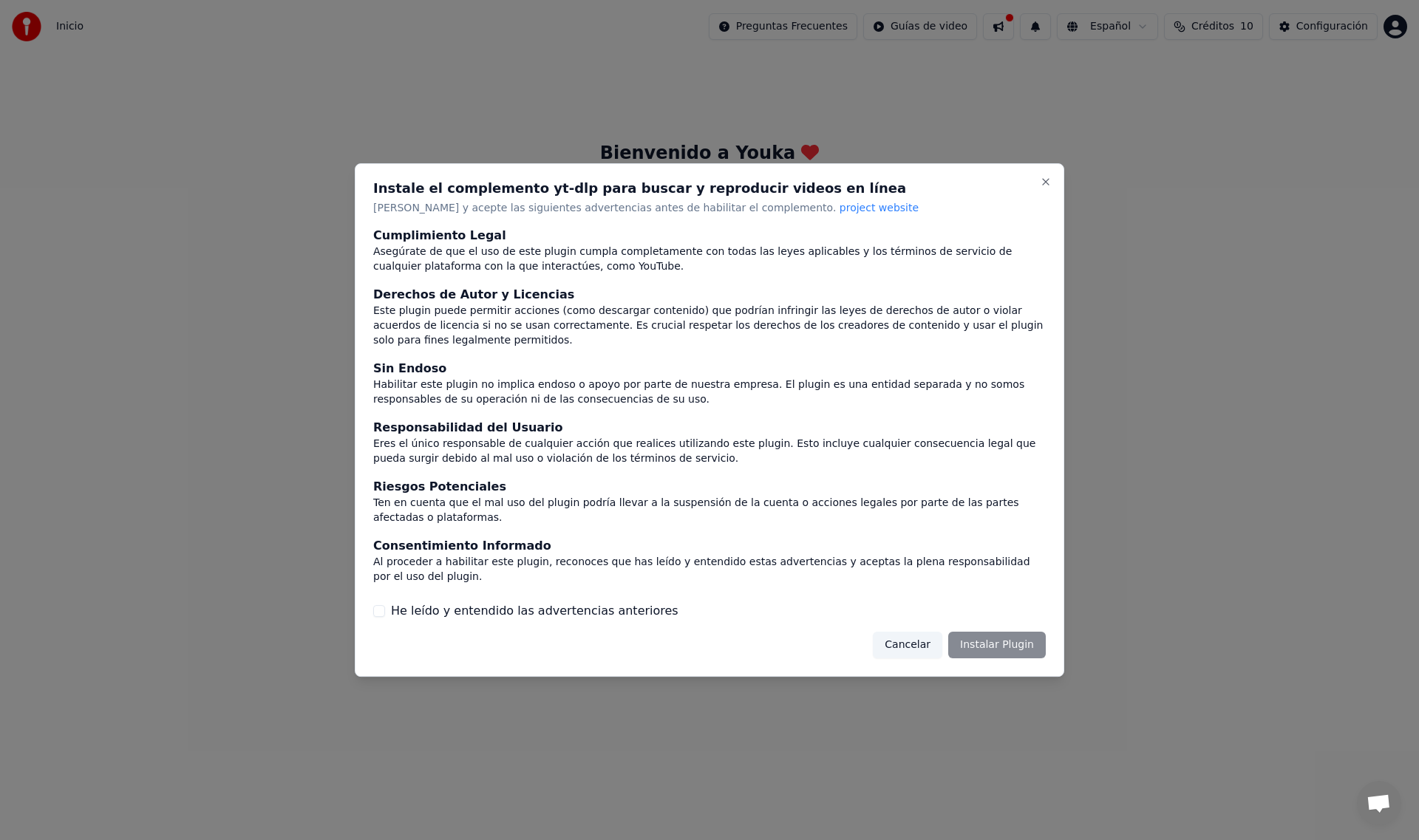
click at [918, 632] on button "Cancelar" at bounding box center [906, 645] width 69 height 26
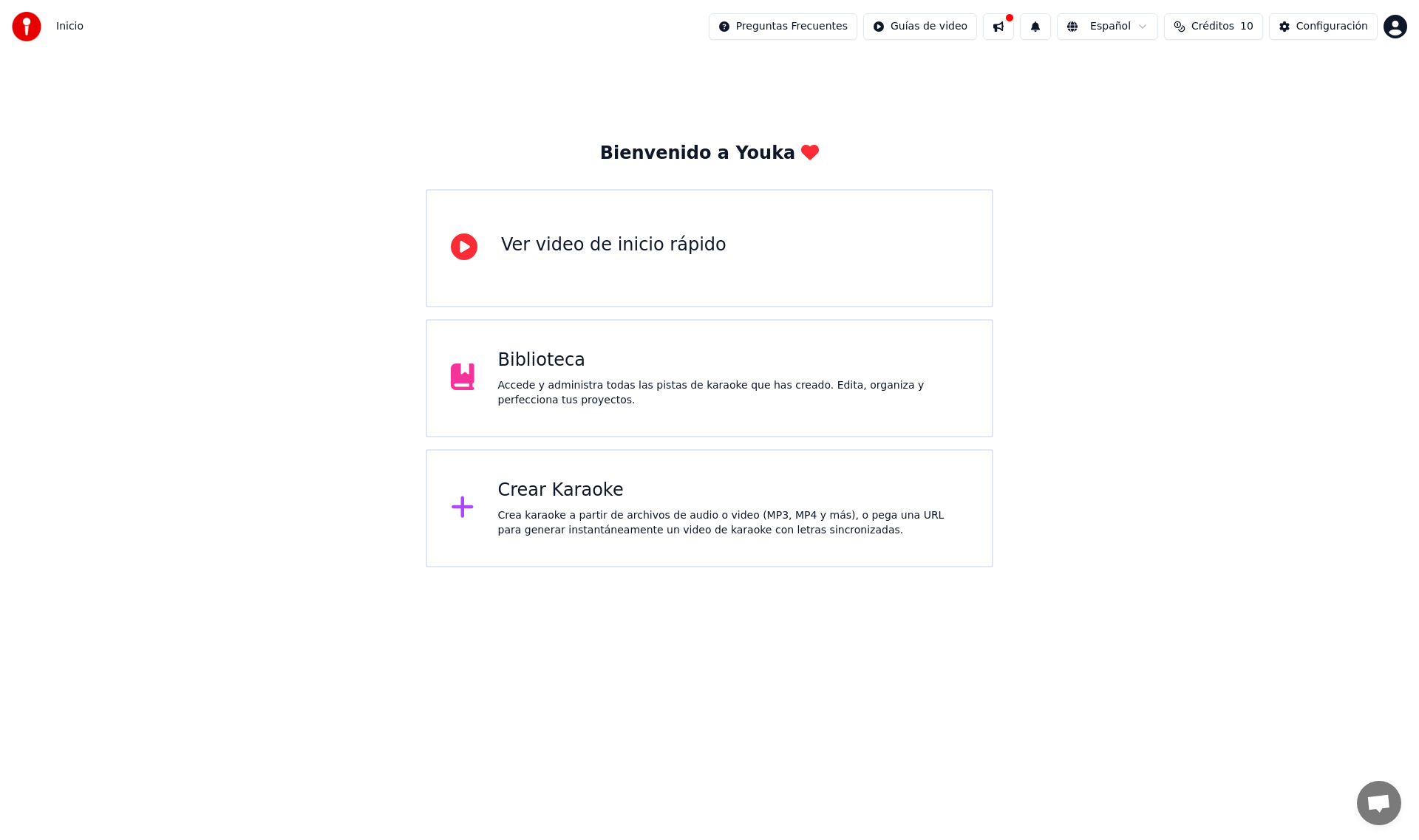
click at [462, 505] on icon at bounding box center [461, 507] width 21 height 21
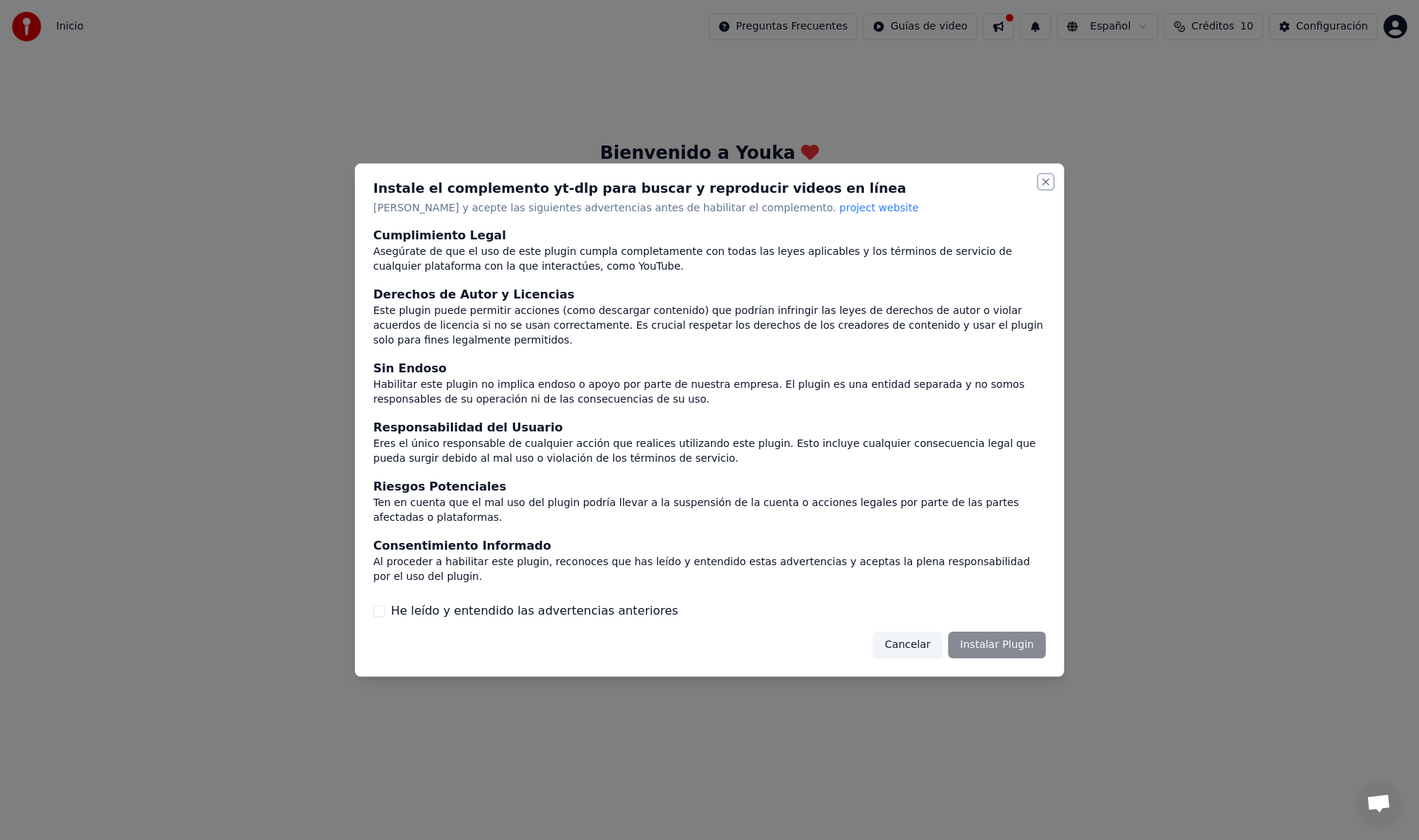
click at [1041, 188] on button "Close" at bounding box center [1045, 182] width 12 height 12
click at [1046, 188] on button "Close" at bounding box center [1045, 182] width 12 height 12
click at [380, 605] on button "He leído y entendido las advertencias anteriores" at bounding box center [379, 611] width 12 height 12
click at [913, 632] on button "Cancelar" at bounding box center [906, 645] width 69 height 26
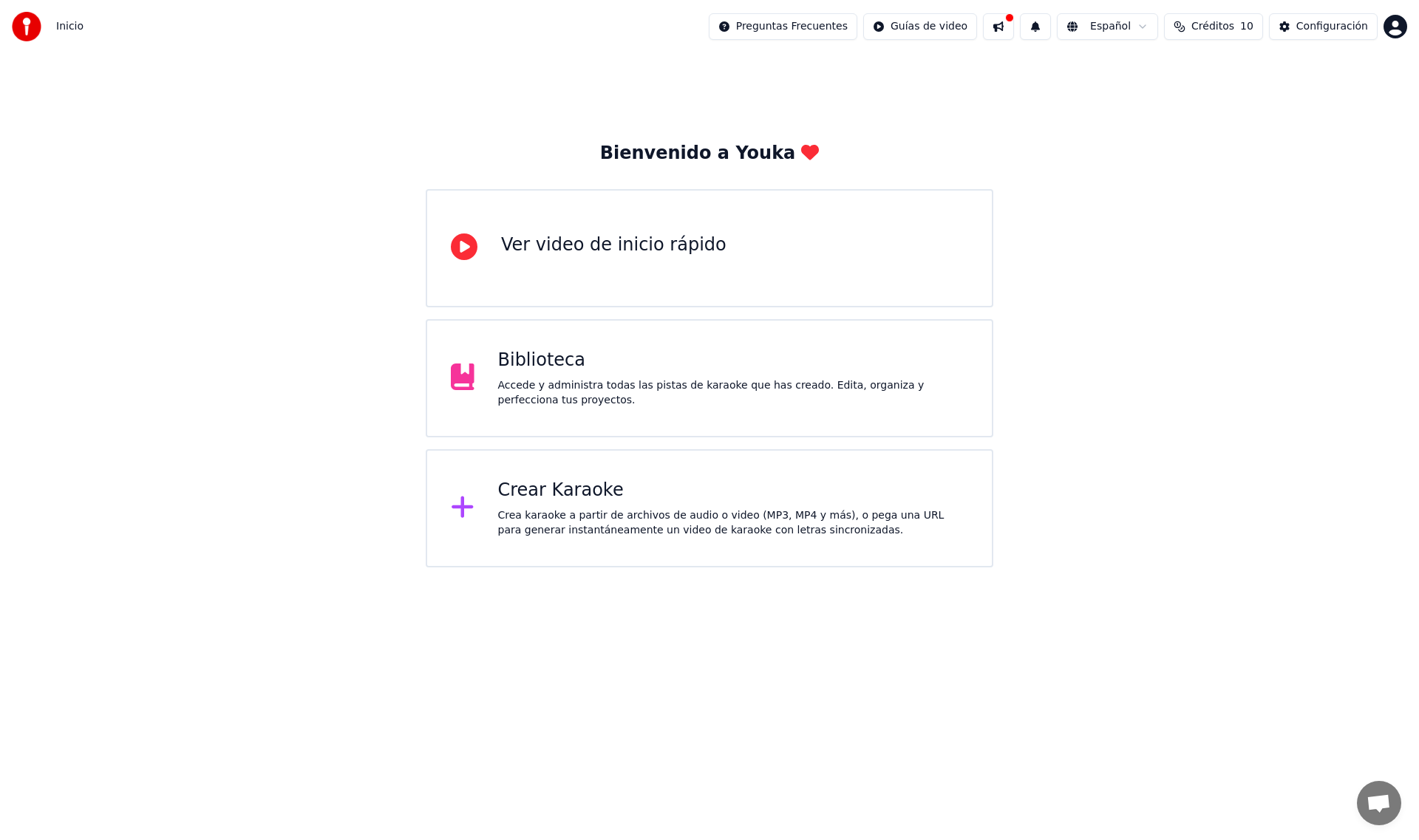
click at [913, 568] on html "Inicio Preguntas Frecuentes Guías de video Español Créditos 10 Configuración Bi…" at bounding box center [710, 284] width 1419 height 568
click at [524, 490] on div "Crear Karaoke" at bounding box center [733, 491] width 471 height 24
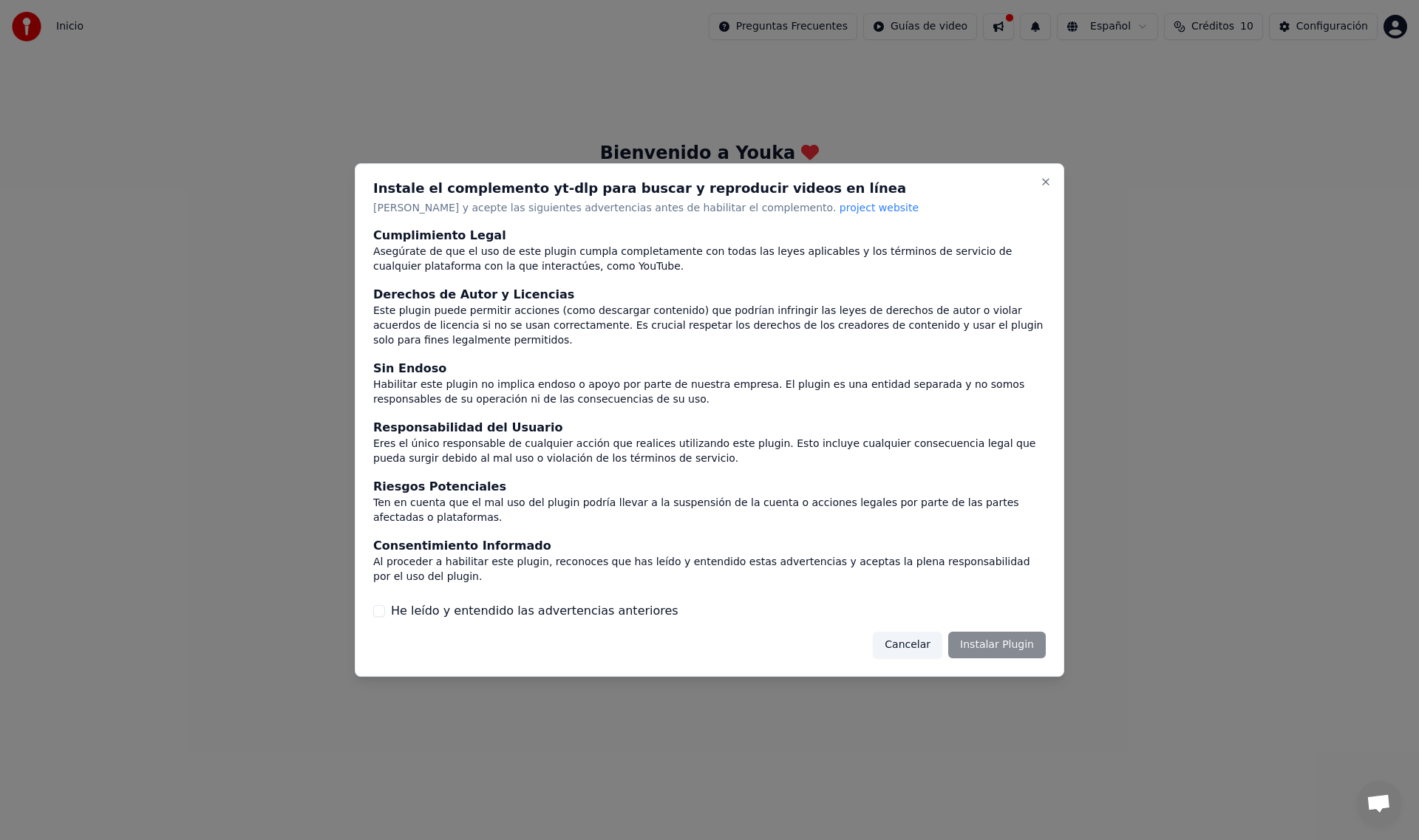
click at [379, 605] on button "He leído y entendido las advertencias anteriores" at bounding box center [379, 611] width 12 height 12
click at [993, 632] on button "Instalar Plugin" at bounding box center [997, 645] width 97 height 26
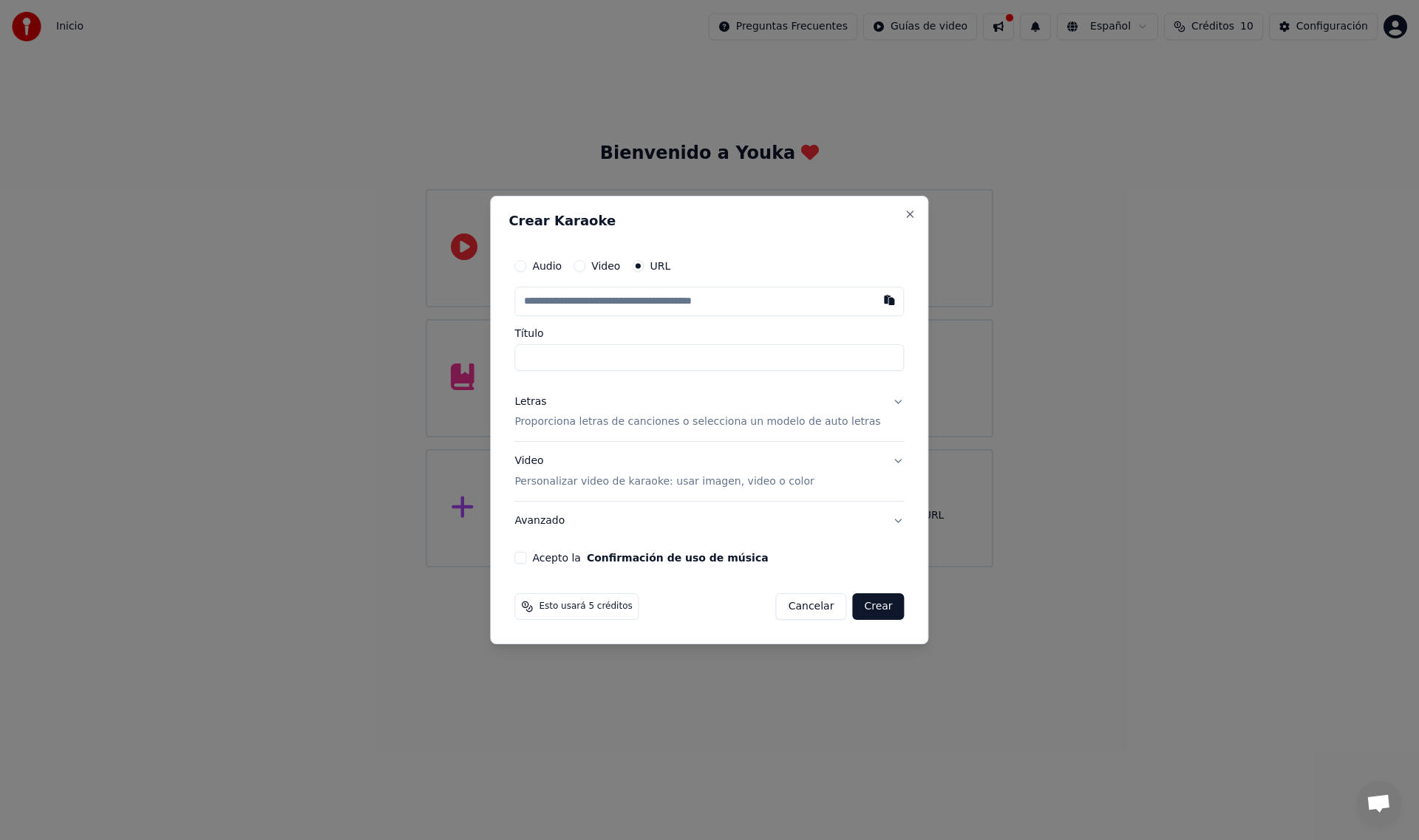
paste input "**********"
type input "**********"
click at [526, 559] on button "Acepto la Confirmación de uso de música" at bounding box center [520, 558] width 12 height 12
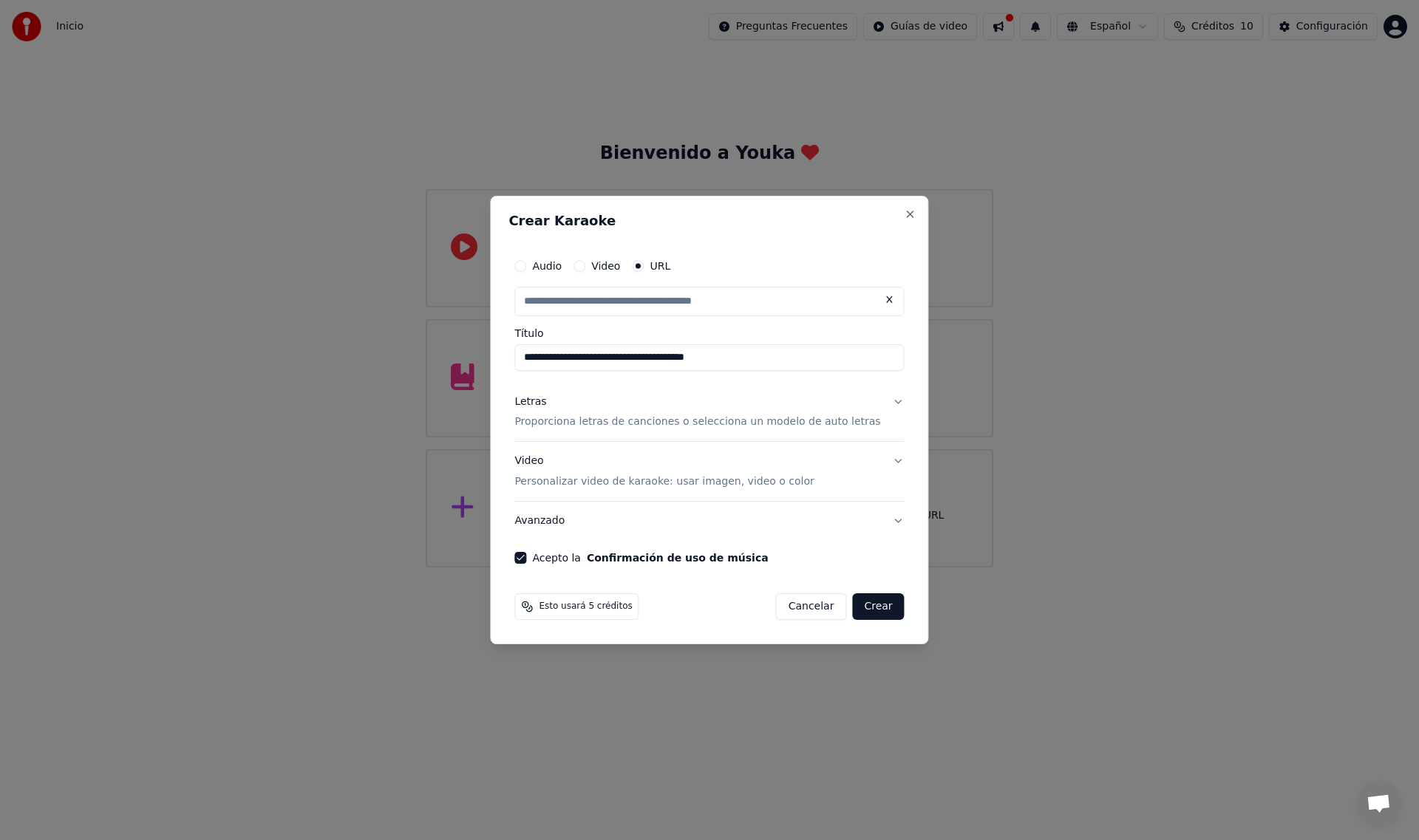
click at [882, 402] on button "Letras Proporciona letras de canciones o selecciona un modelo de auto letras" at bounding box center [709, 412] width 390 height 59
type input "**********"
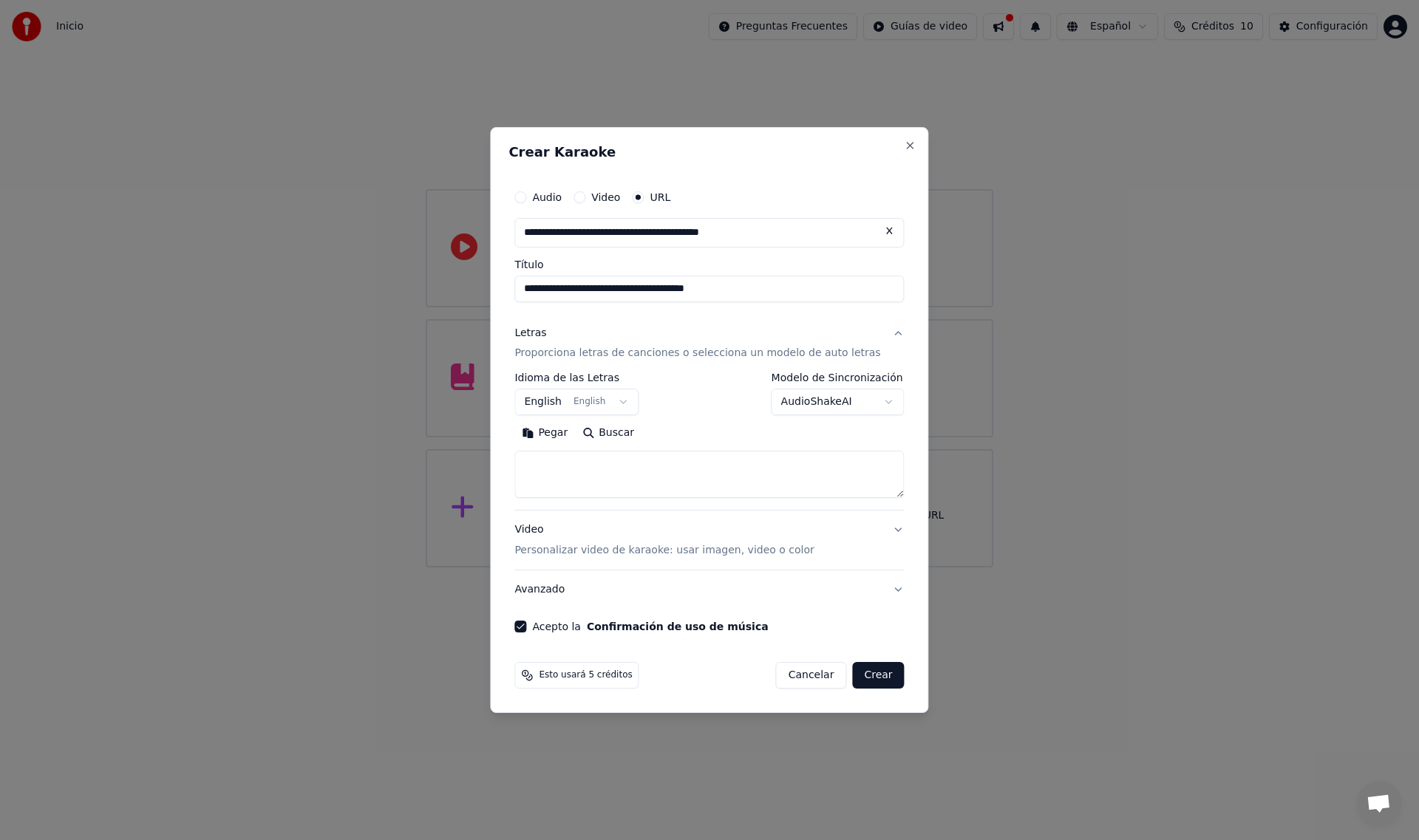
click at [632, 402] on button "English English" at bounding box center [576, 403] width 125 height 26
select select "**"
click at [582, 470] on textarea at bounding box center [709, 474] width 390 height 47
click at [795, 671] on button "Cancelar" at bounding box center [811, 675] width 71 height 26
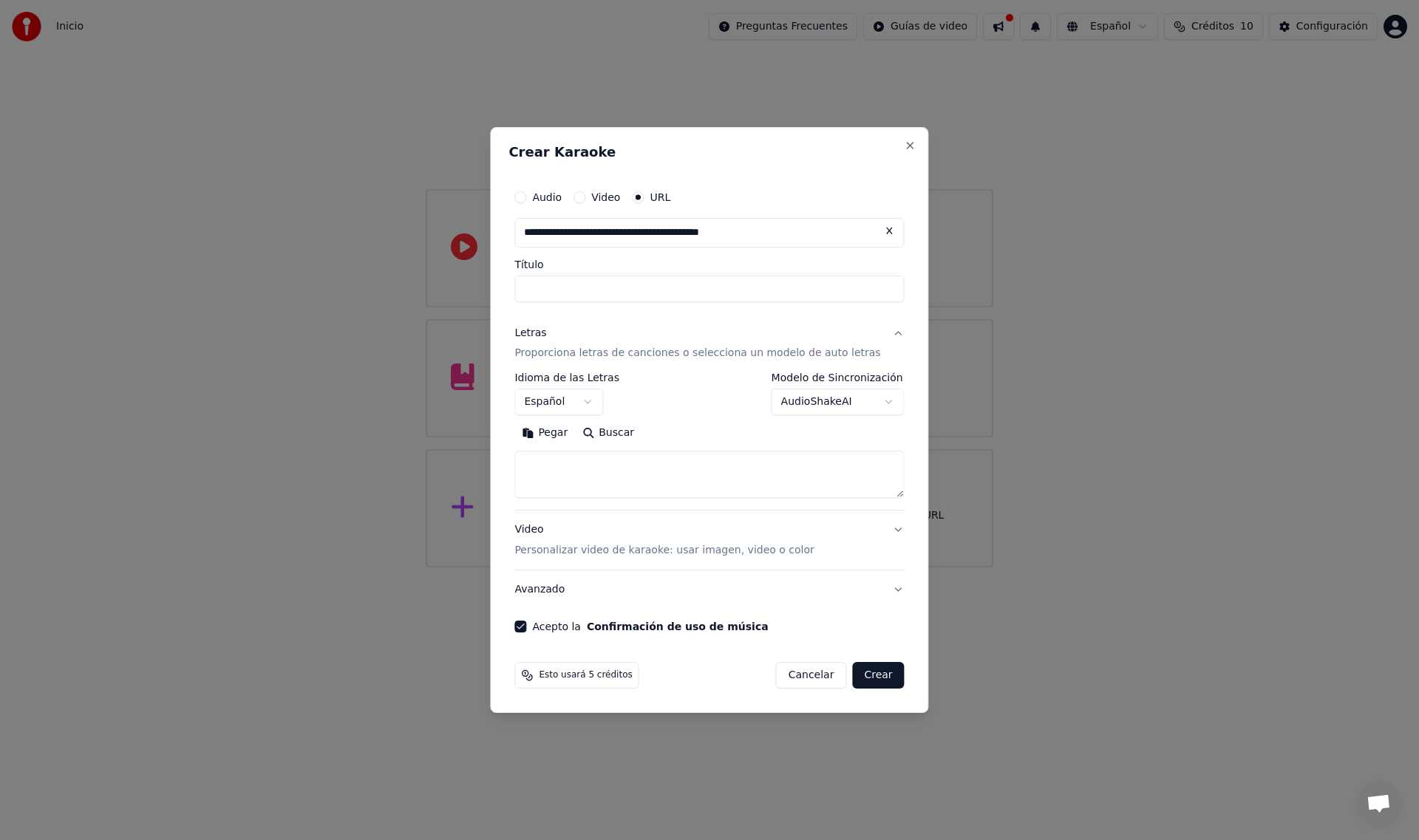
select select
